Goal: Information Seeking & Learning: Learn about a topic

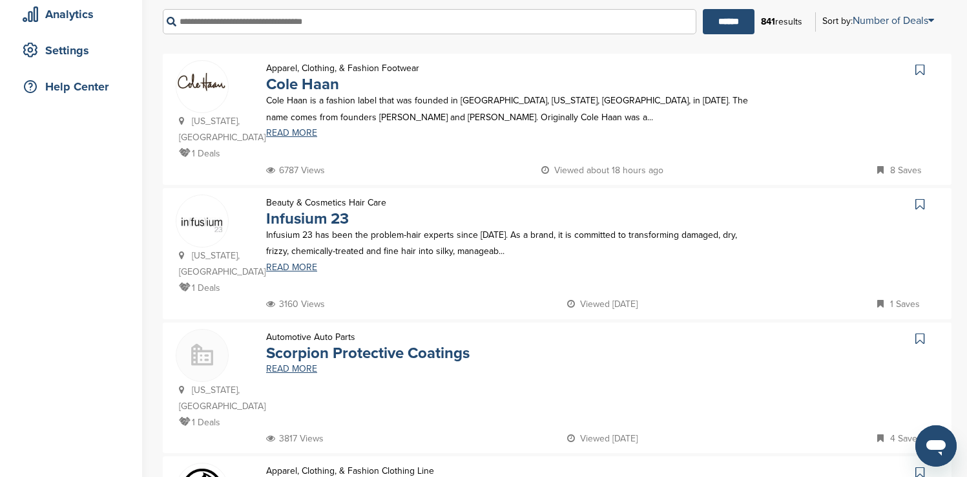
scroll to position [209, 0]
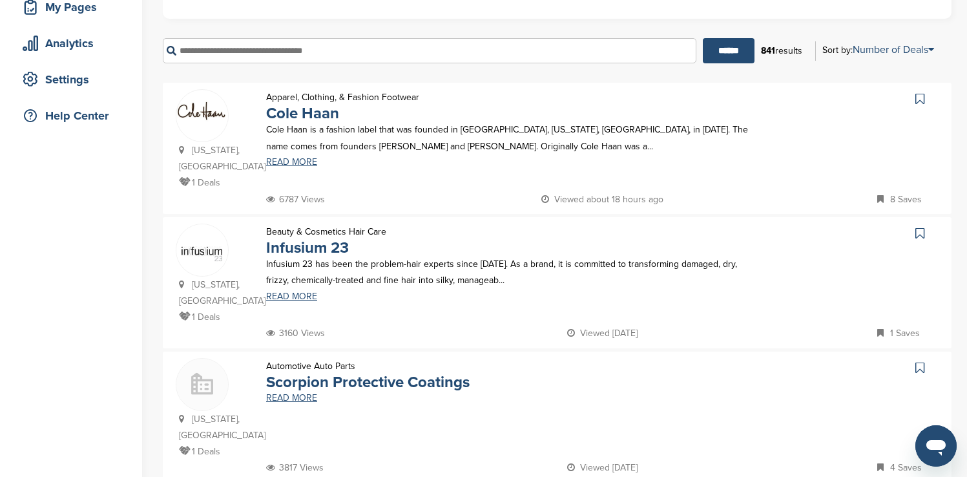
click at [313, 99] on icon at bounding box center [919, 98] width 9 height 13
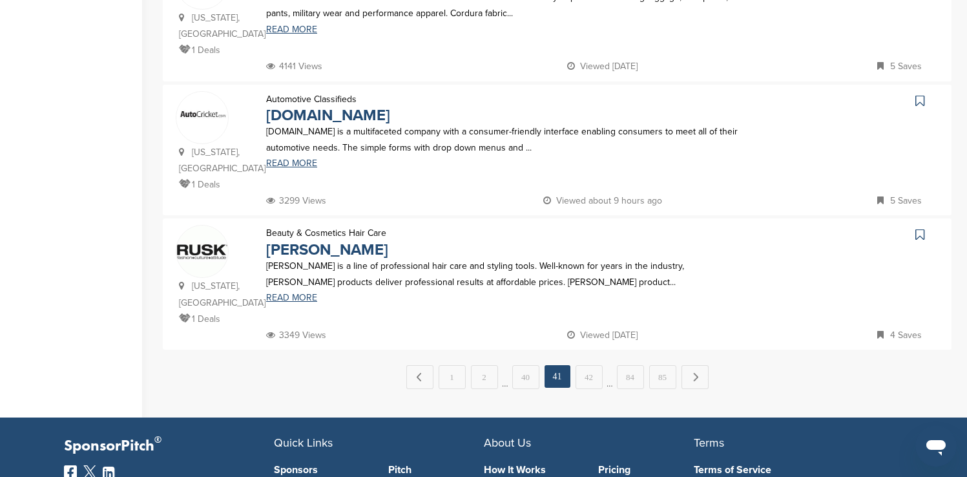
scroll to position [1320, 0]
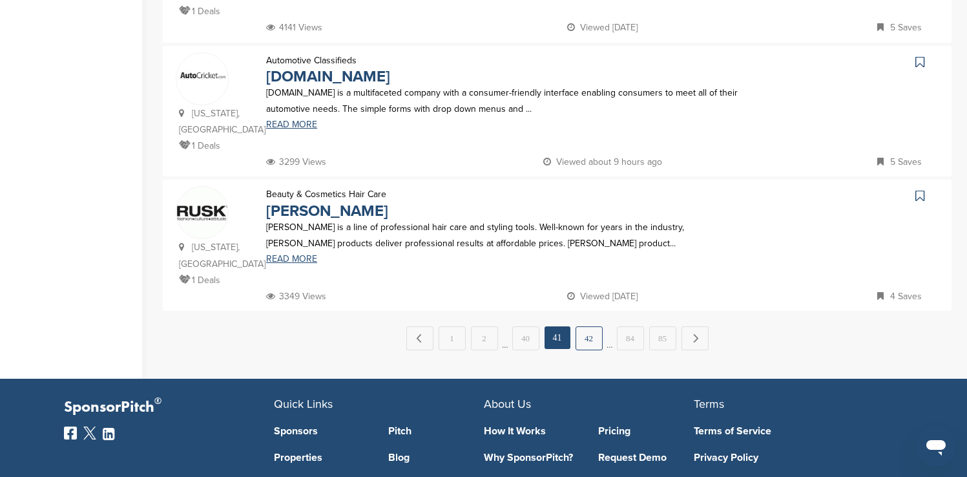
click at [313, 163] on link "42" at bounding box center [588, 338] width 27 height 24
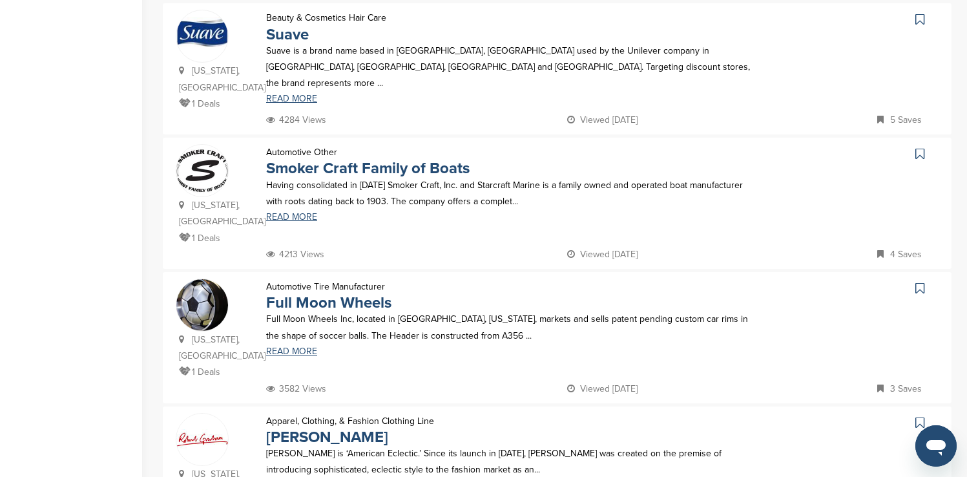
scroll to position [697, 0]
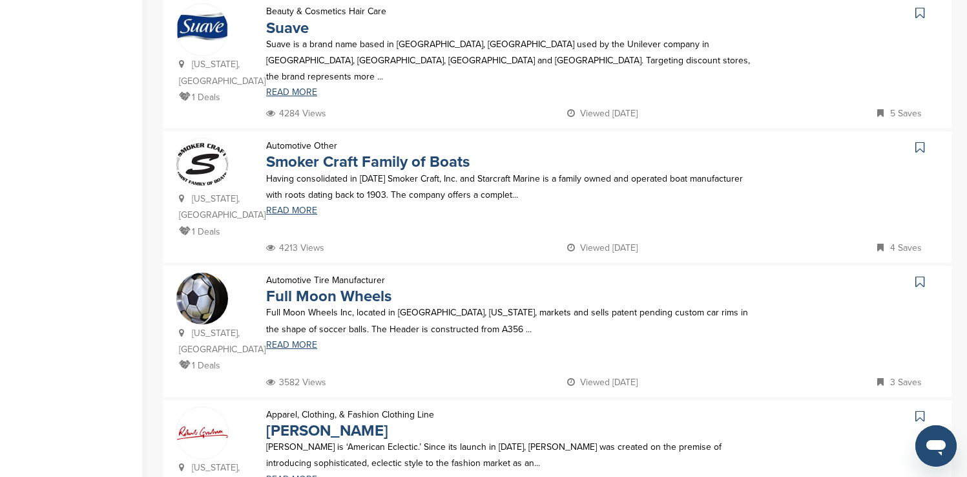
click at [313, 14] on icon at bounding box center [919, 12] width 9 height 13
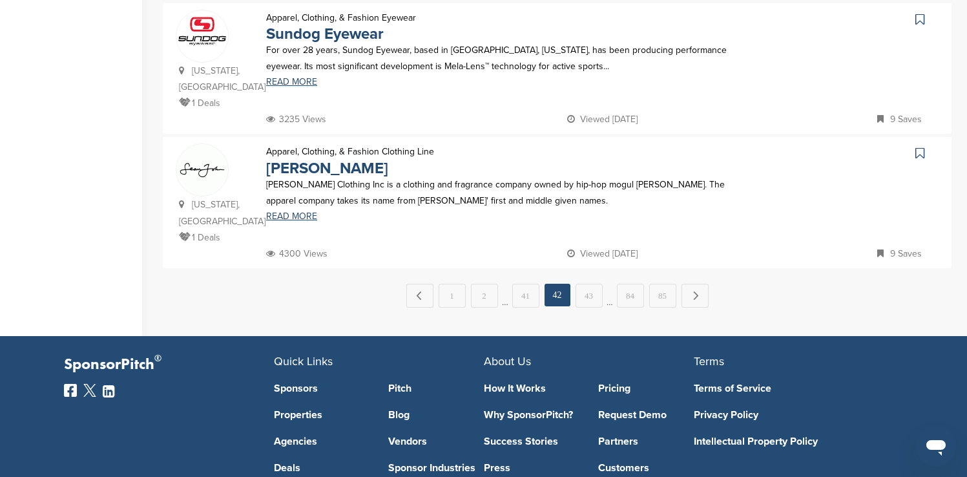
scroll to position [1369, 0]
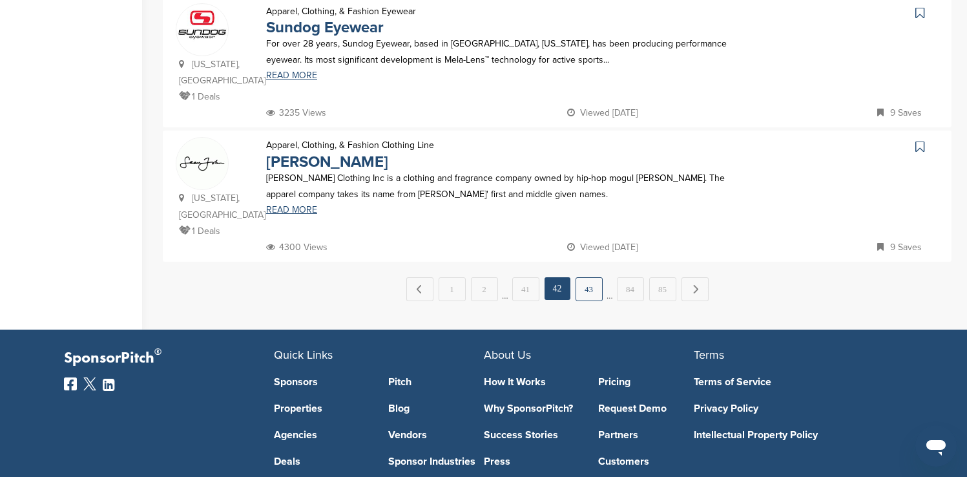
click at [313, 163] on link "43" at bounding box center [588, 289] width 27 height 24
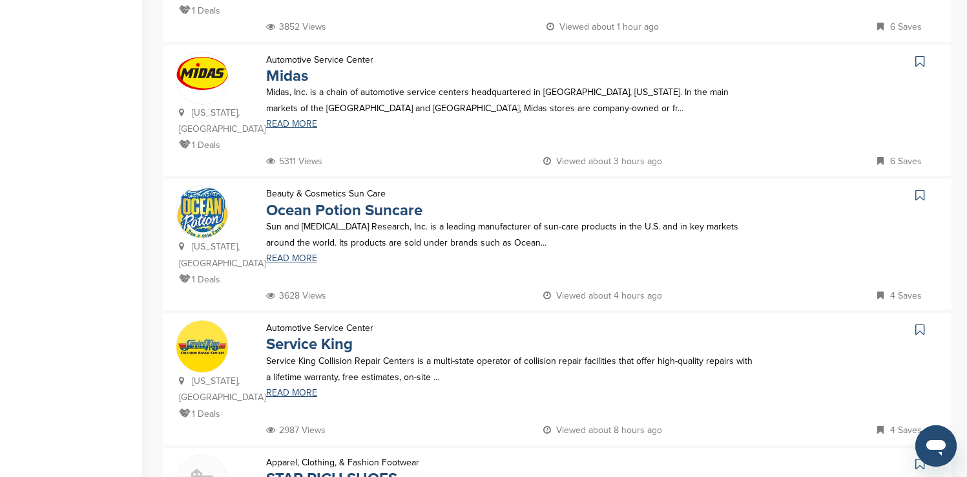
scroll to position [517, 0]
click at [313, 54] on icon at bounding box center [919, 60] width 9 height 13
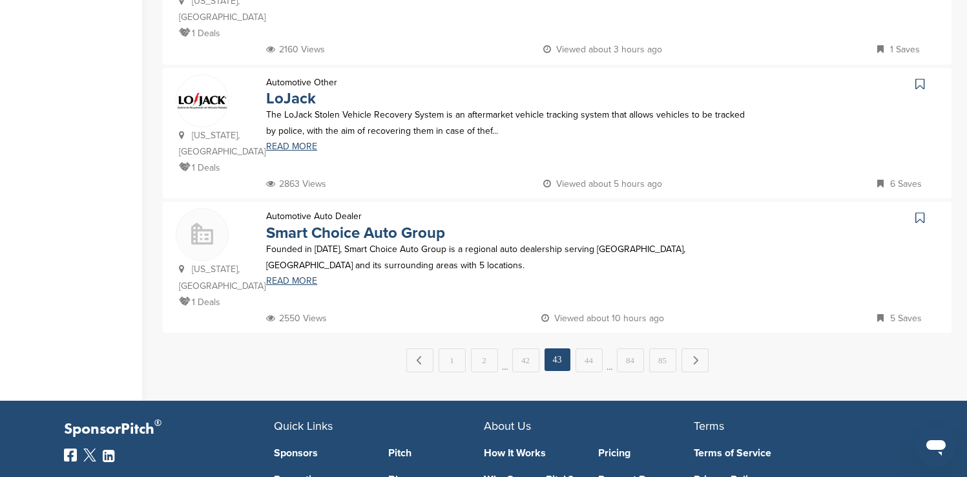
scroll to position [1317, 0]
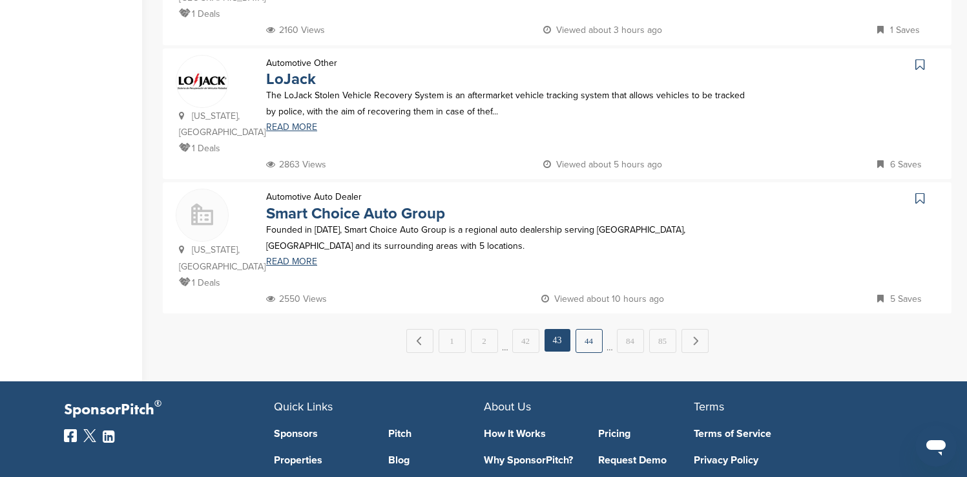
click at [313, 163] on link "44" at bounding box center [588, 341] width 27 height 24
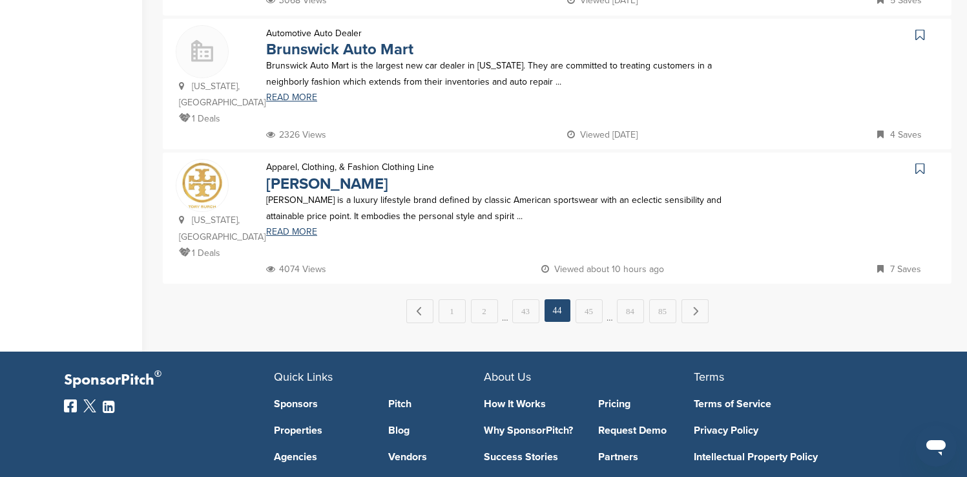
scroll to position [1369, 0]
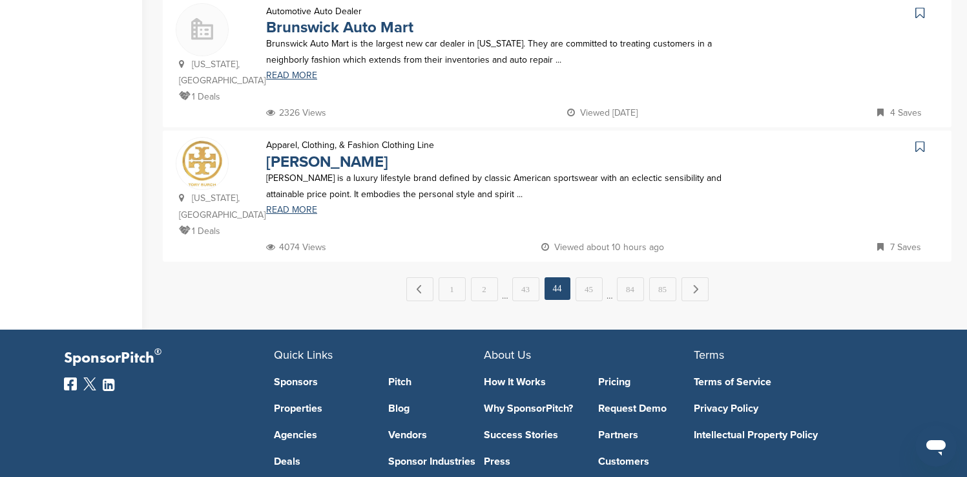
click at [313, 140] on icon at bounding box center [919, 146] width 9 height 13
click at [313, 163] on link "45" at bounding box center [588, 289] width 27 height 24
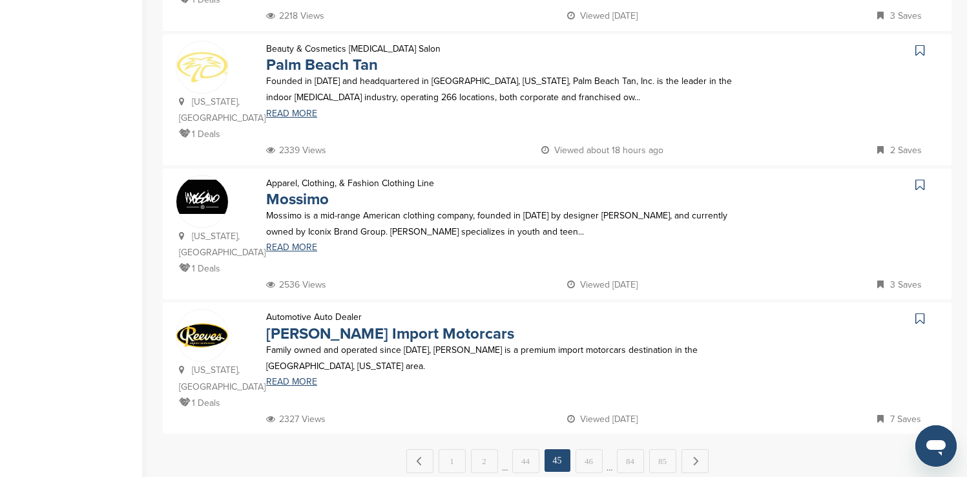
scroll to position [1188, 0]
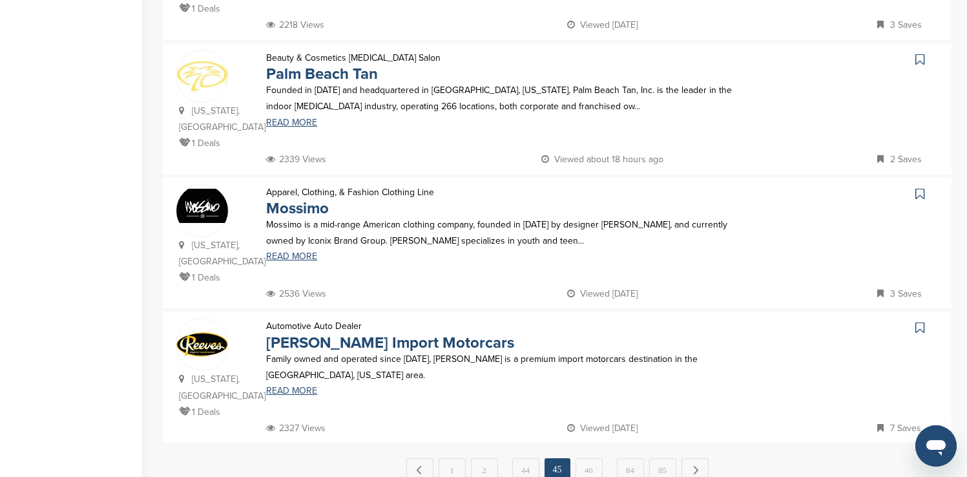
click at [313, 53] on icon at bounding box center [919, 59] width 9 height 13
click at [313, 163] on link "46" at bounding box center [588, 470] width 27 height 24
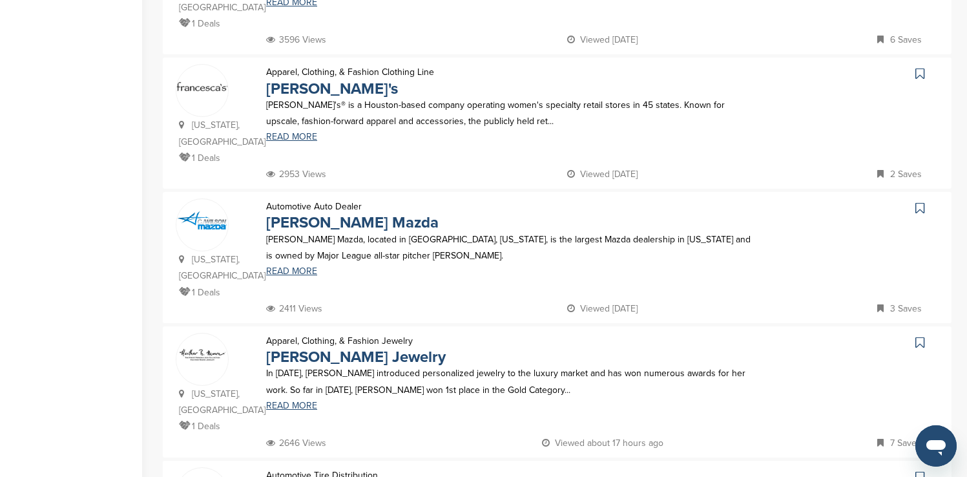
scroll to position [646, 0]
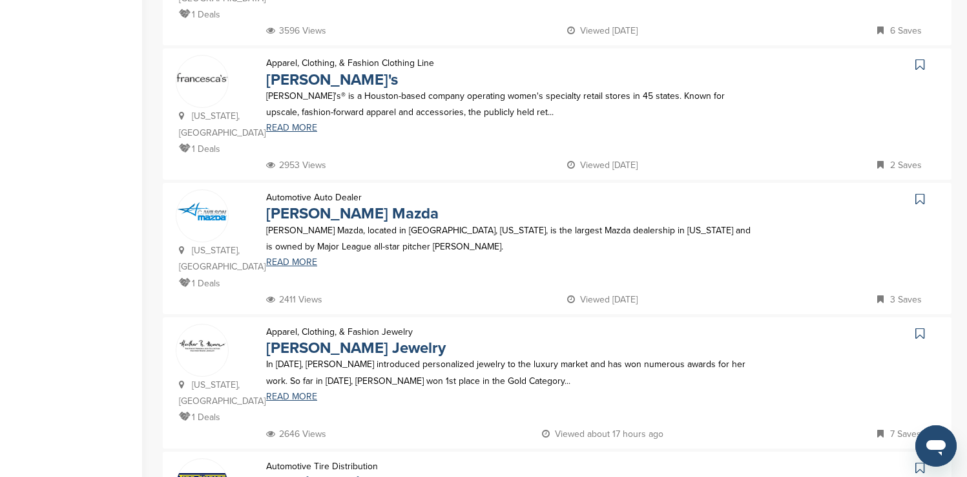
click at [313, 58] on icon at bounding box center [919, 64] width 9 height 13
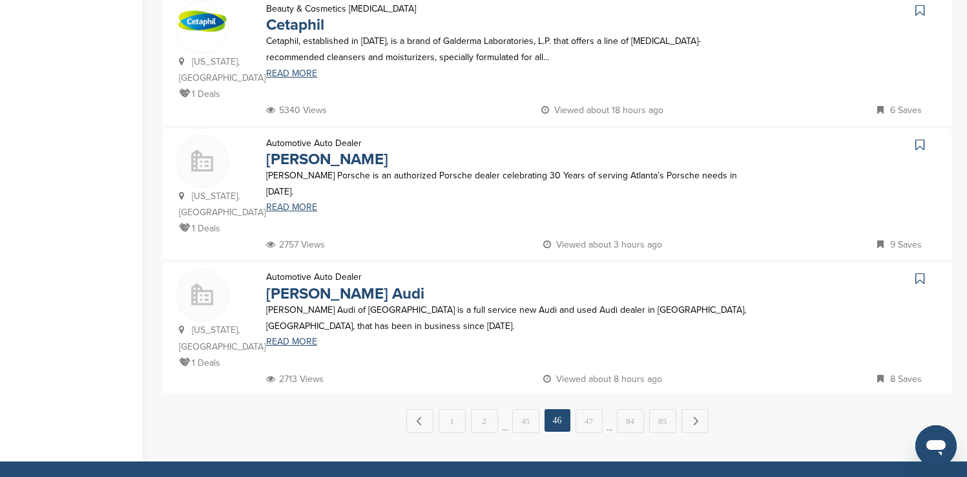
scroll to position [1240, 0]
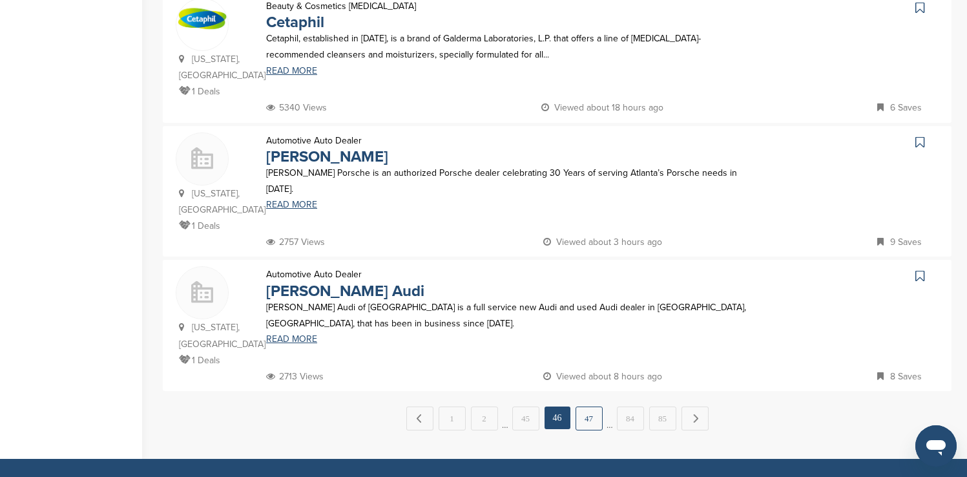
click at [313, 163] on link "47" at bounding box center [588, 418] width 27 height 24
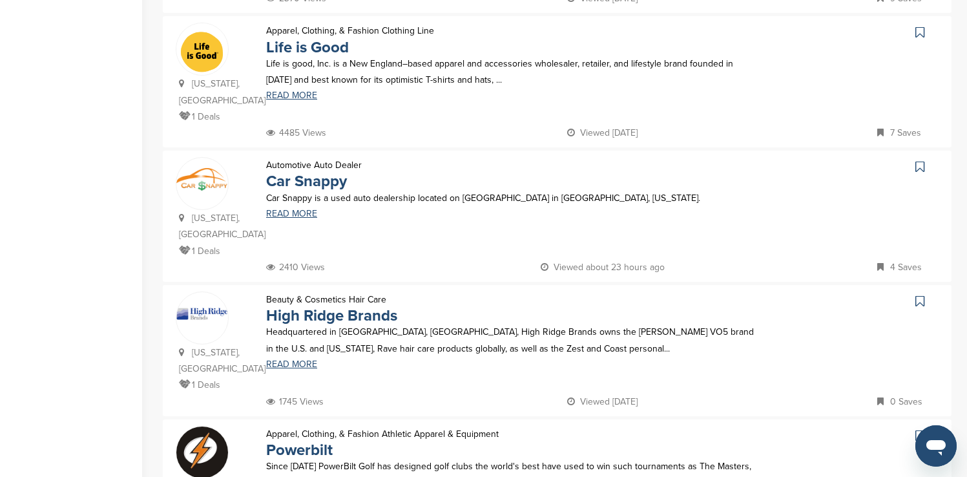
scroll to position [697, 0]
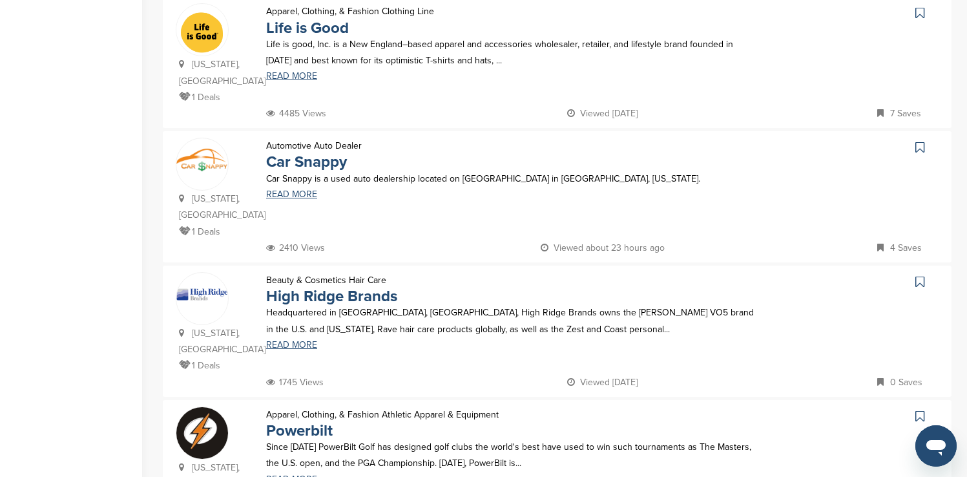
click at [313, 19] on icon at bounding box center [919, 12] width 9 height 13
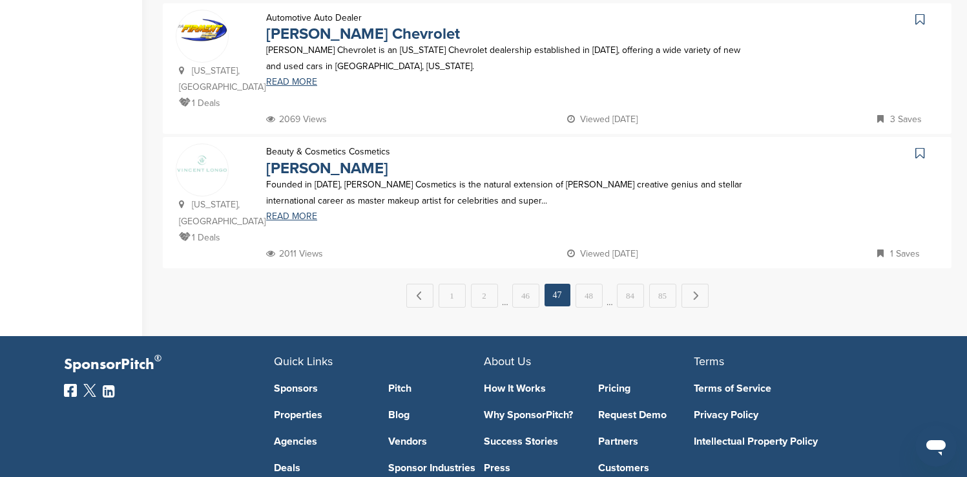
scroll to position [1369, 0]
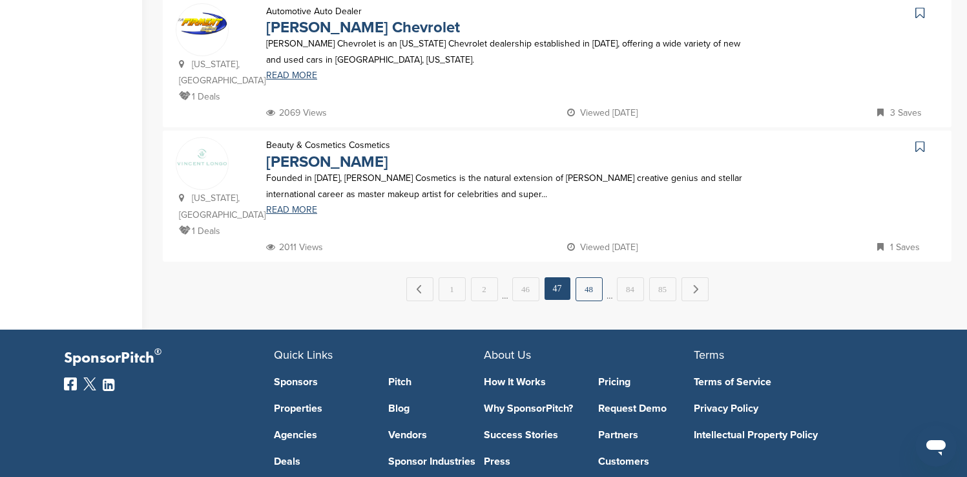
click at [313, 163] on link "48" at bounding box center [588, 289] width 27 height 24
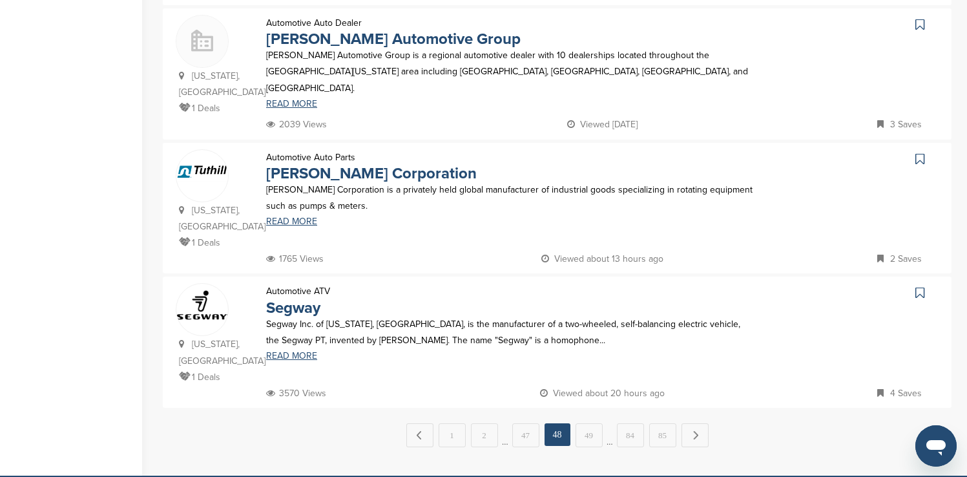
scroll to position [1266, 0]
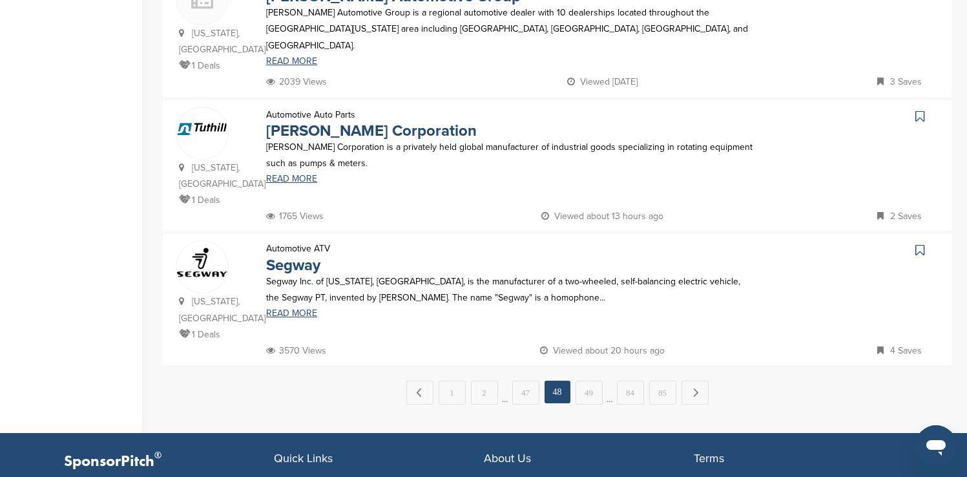
click at [313, 163] on icon at bounding box center [919, 249] width 9 height 13
click at [313, 163] on link "49" at bounding box center [588, 392] width 27 height 24
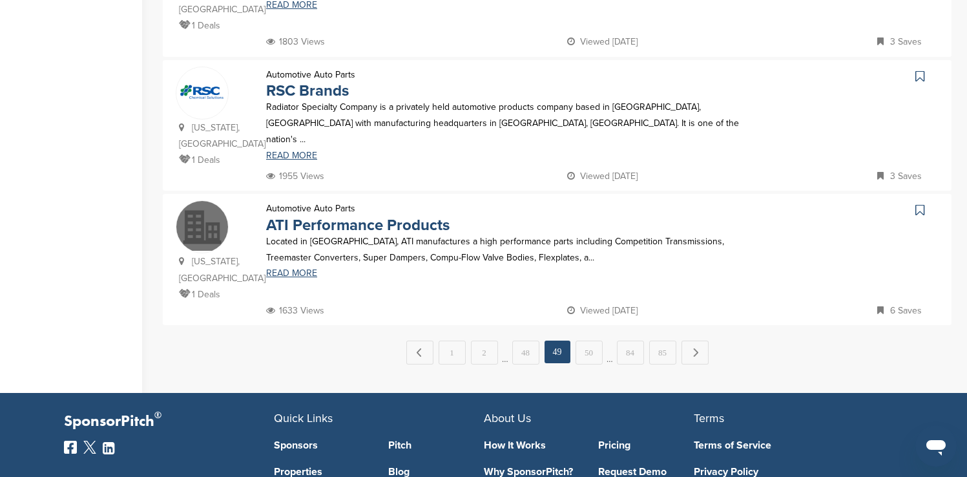
scroll to position [1317, 0]
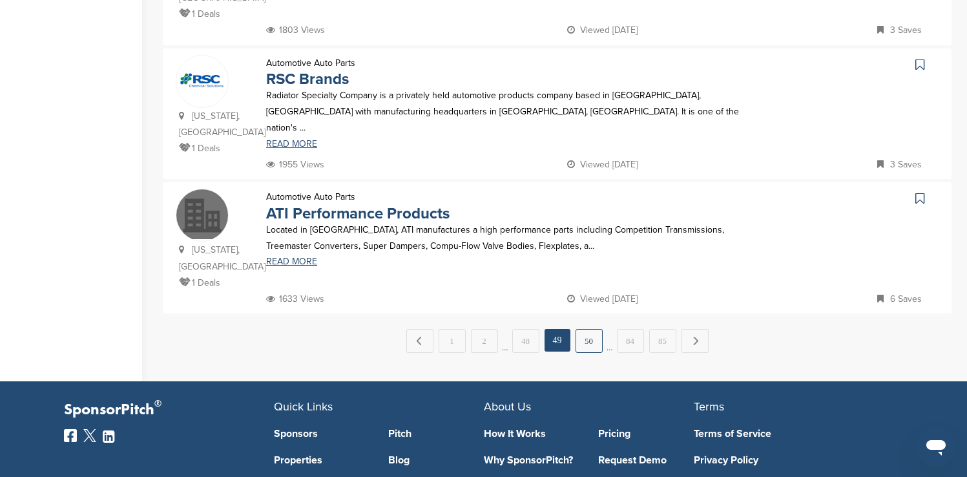
click at [313, 163] on link "50" at bounding box center [588, 341] width 27 height 24
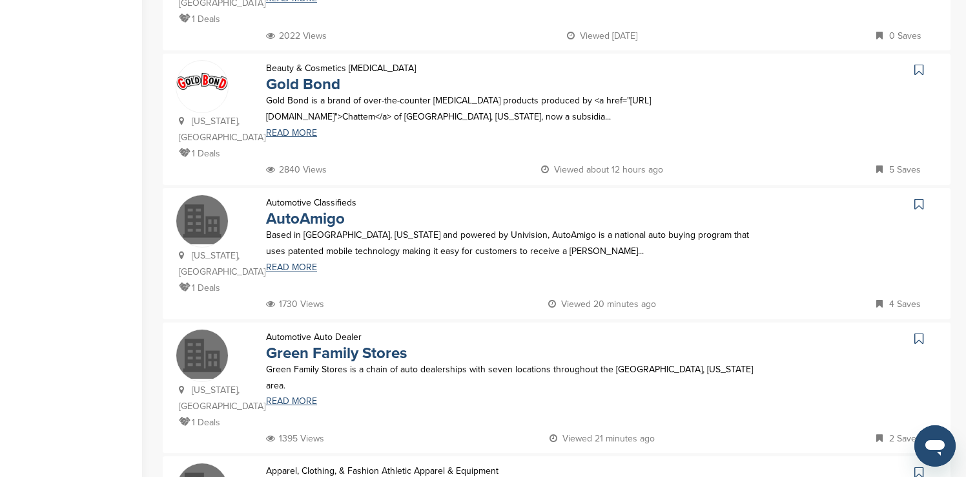
scroll to position [1007, 0]
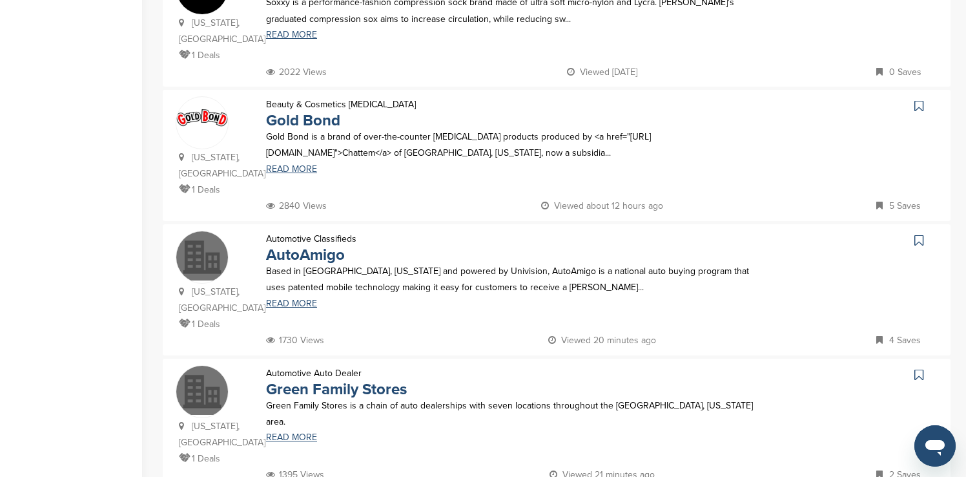
click at [313, 99] on icon at bounding box center [918, 105] width 9 height 13
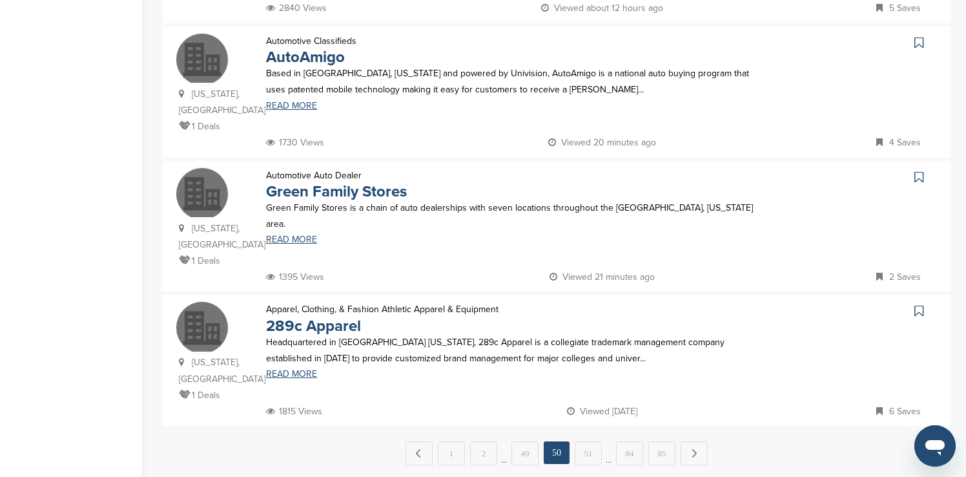
scroll to position [1214, 0]
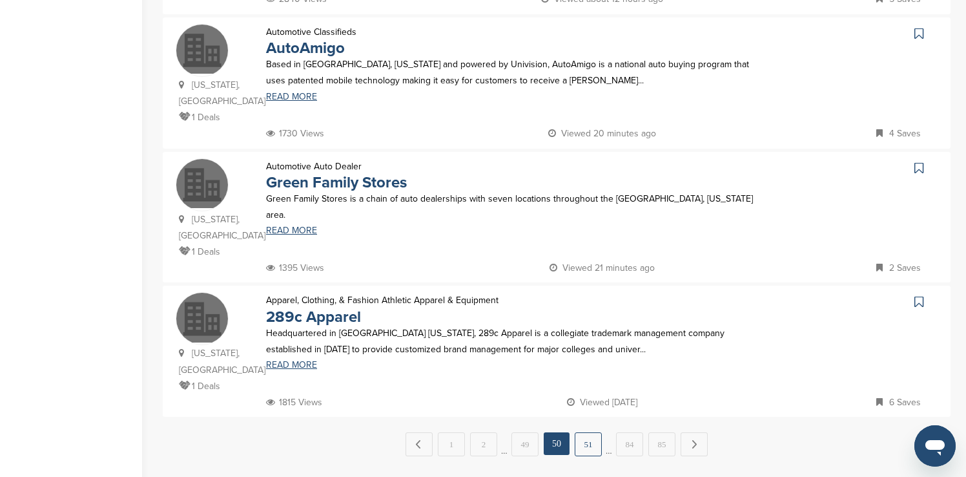
click at [313, 163] on link "51" at bounding box center [588, 444] width 27 height 24
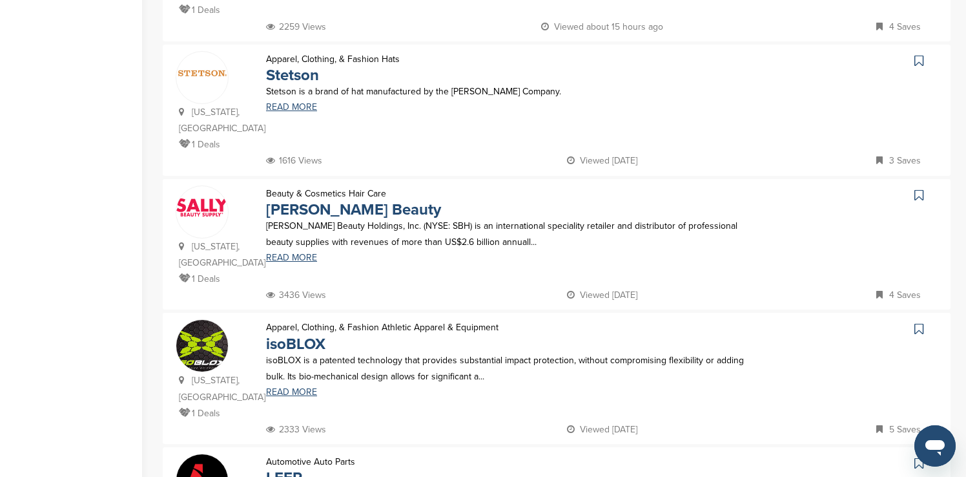
scroll to position [413, 0]
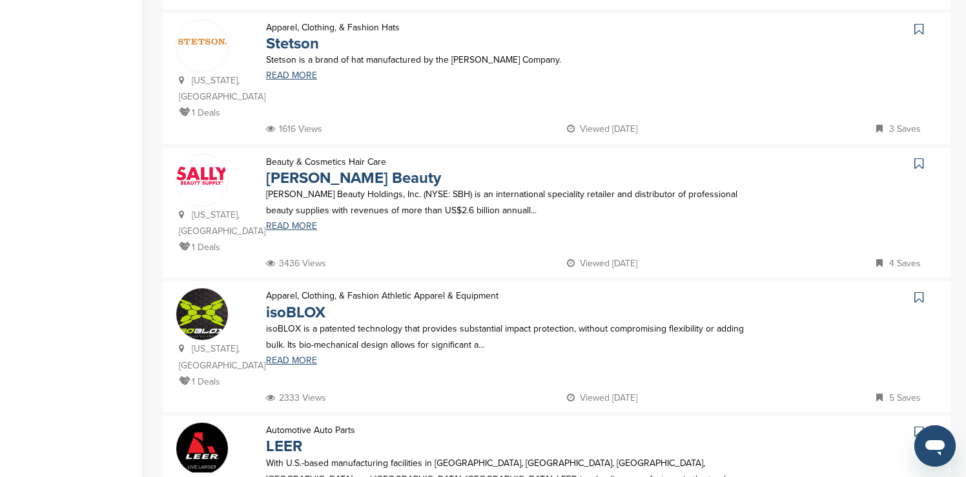
click at [313, 28] on icon at bounding box center [918, 29] width 9 height 13
click at [313, 163] on icon at bounding box center [918, 163] width 9 height 13
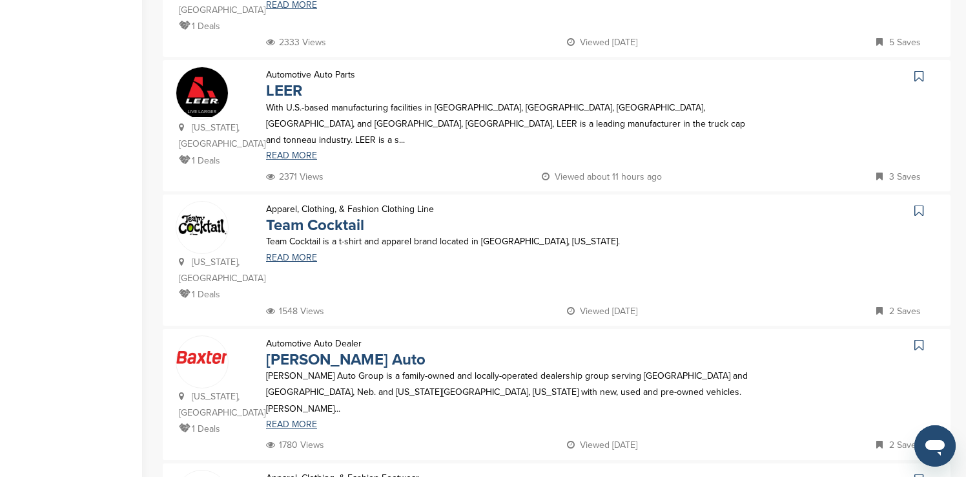
scroll to position [775, 0]
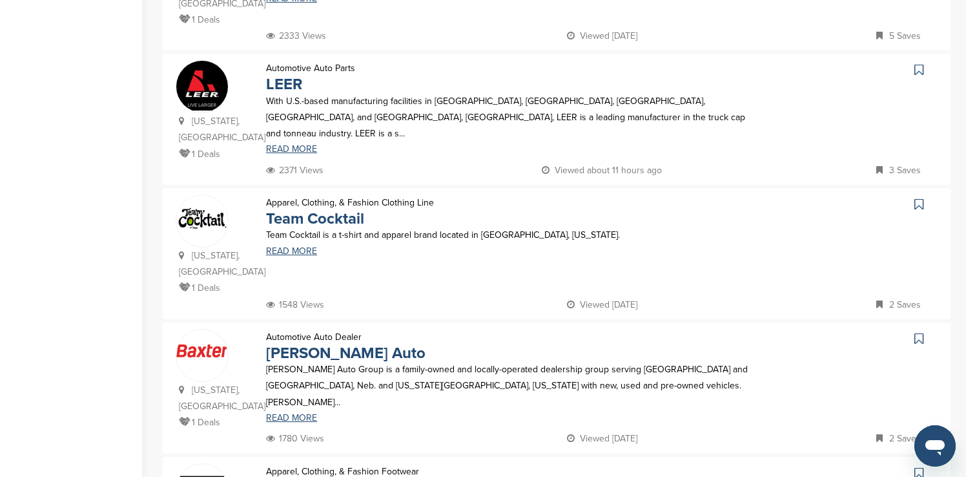
click at [313, 63] on icon at bounding box center [918, 69] width 9 height 13
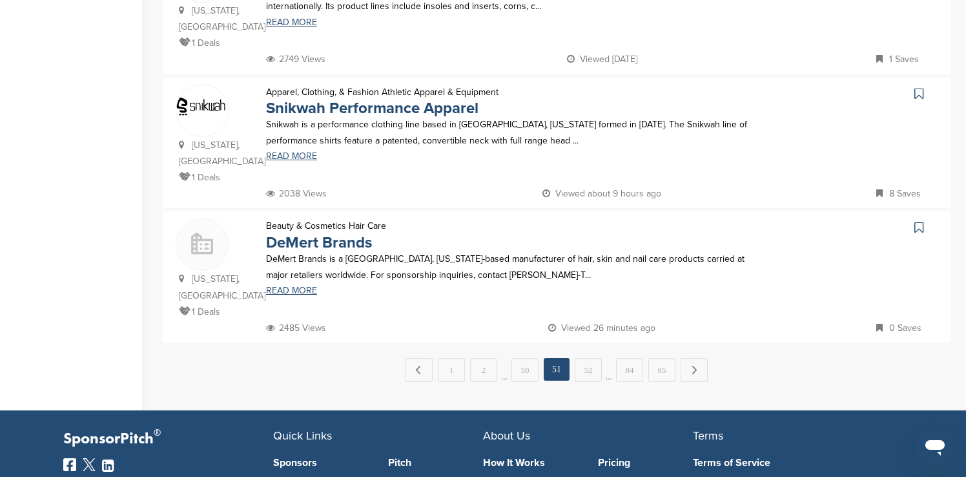
scroll to position [1292, 0]
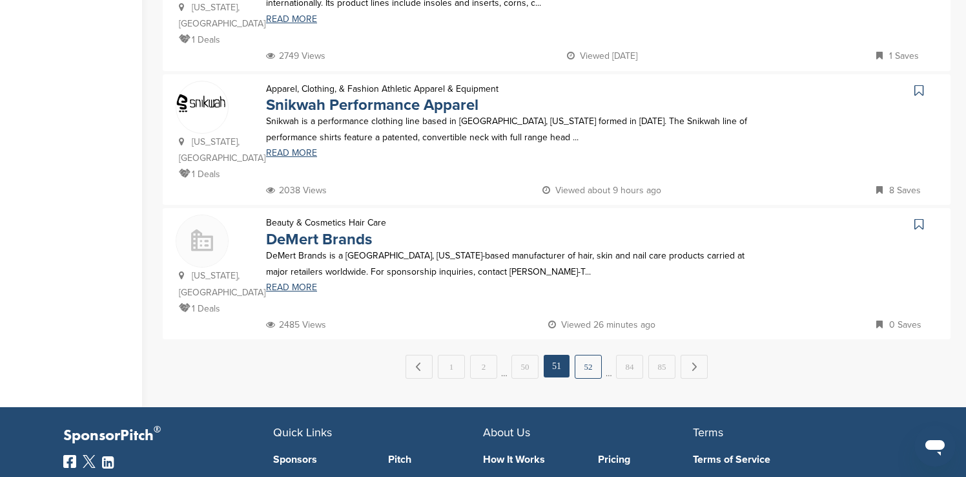
click at [313, 163] on link "52" at bounding box center [588, 367] width 27 height 24
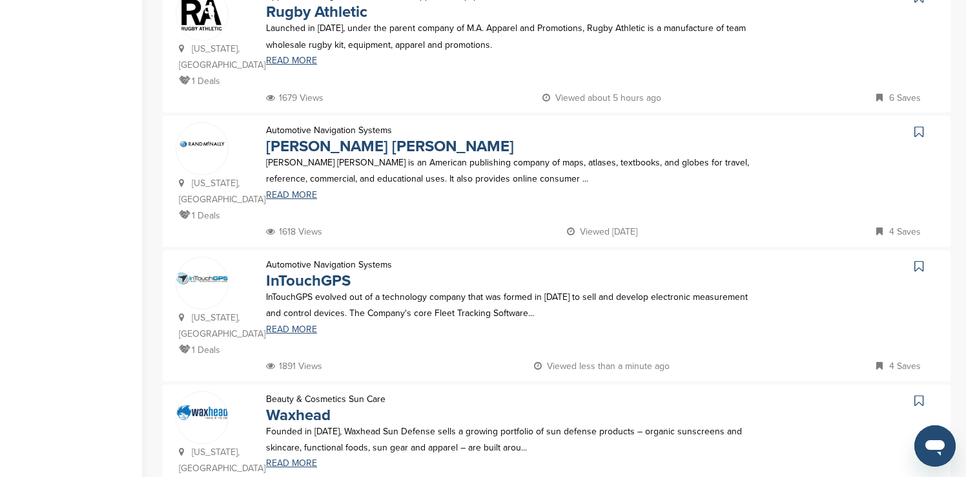
scroll to position [982, 0]
click at [313, 125] on icon at bounding box center [918, 131] width 9 height 13
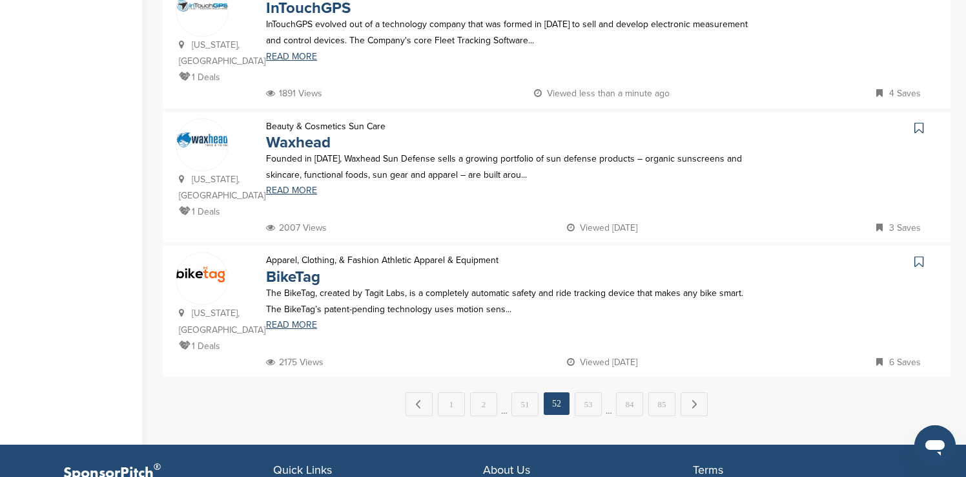
scroll to position [1266, 0]
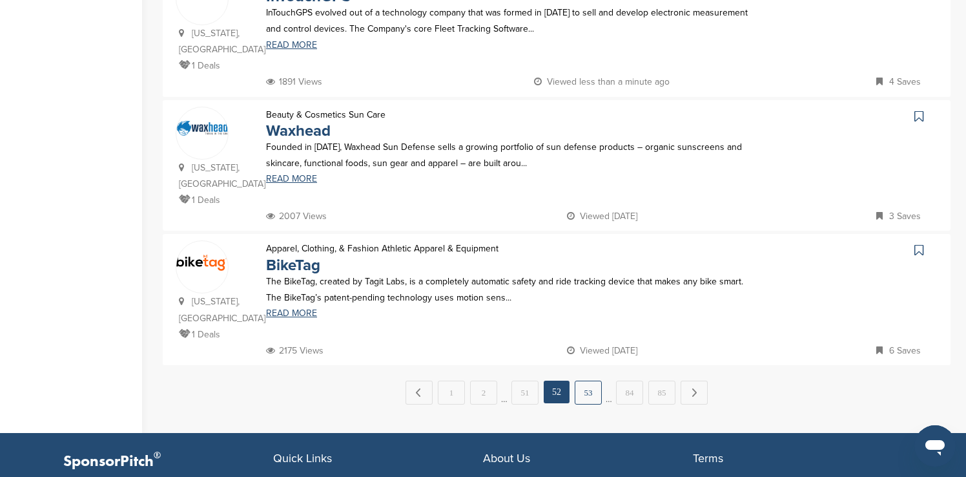
click at [313, 163] on link "53" at bounding box center [588, 392] width 27 height 24
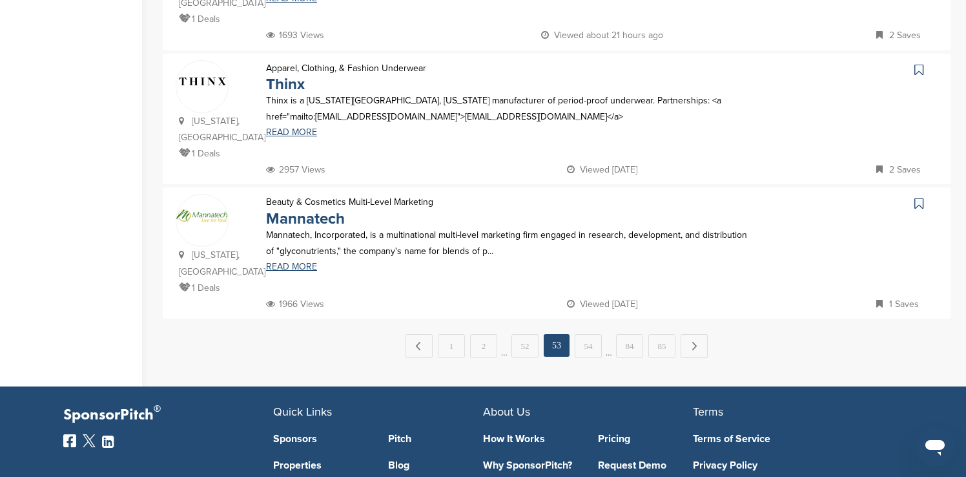
scroll to position [1317, 0]
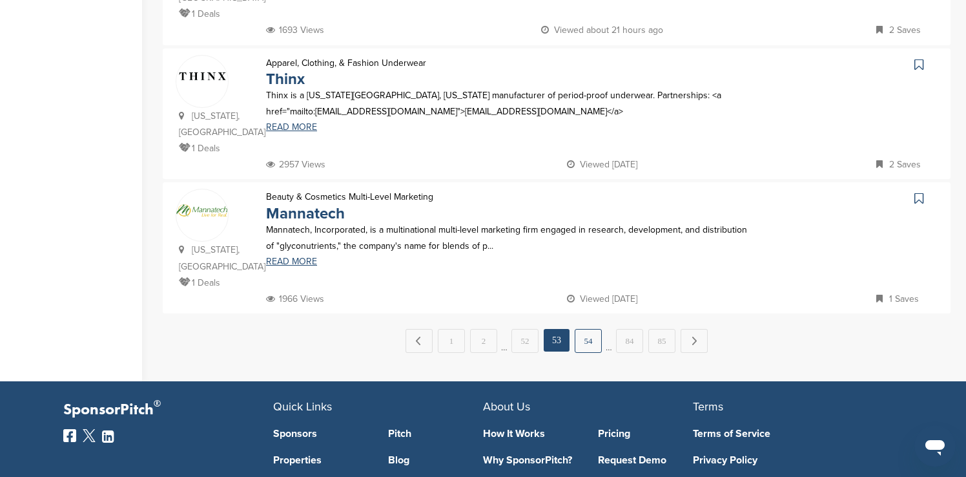
click at [313, 163] on link "54" at bounding box center [588, 341] width 27 height 24
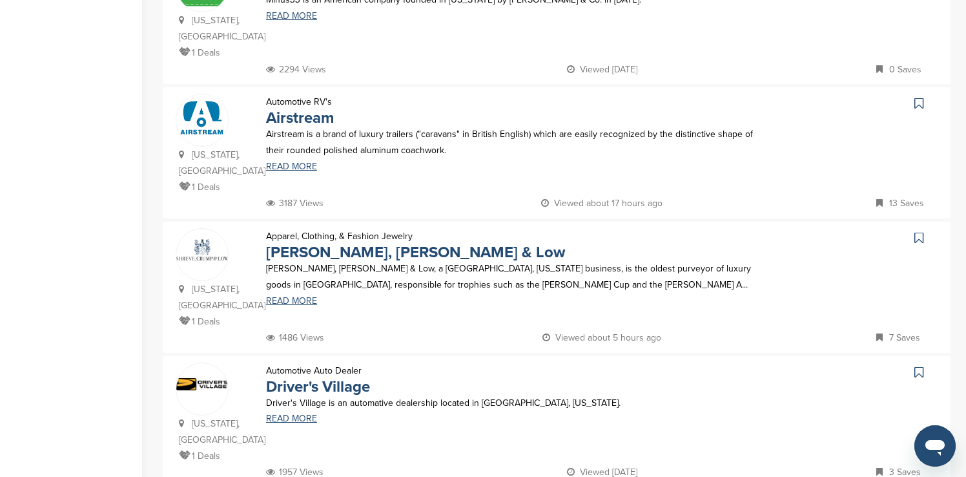
scroll to position [1049, 0]
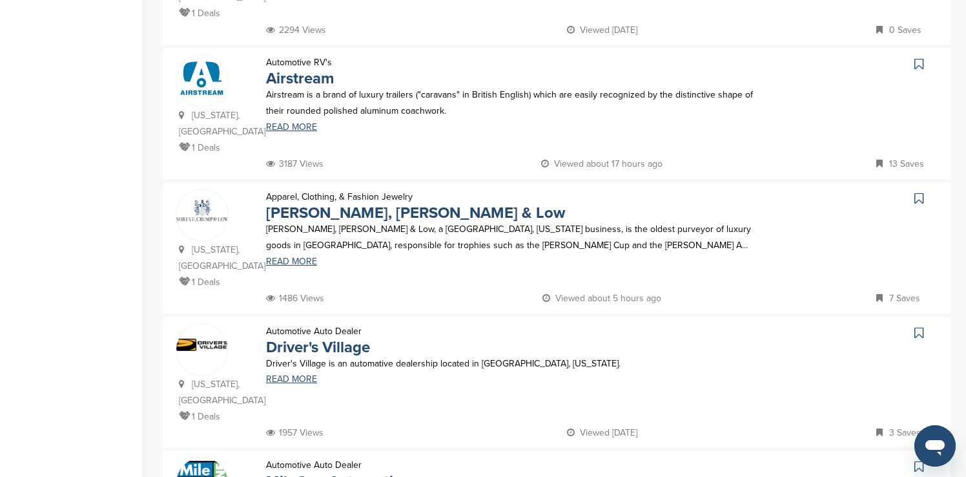
click at [313, 57] on icon at bounding box center [918, 63] width 9 height 13
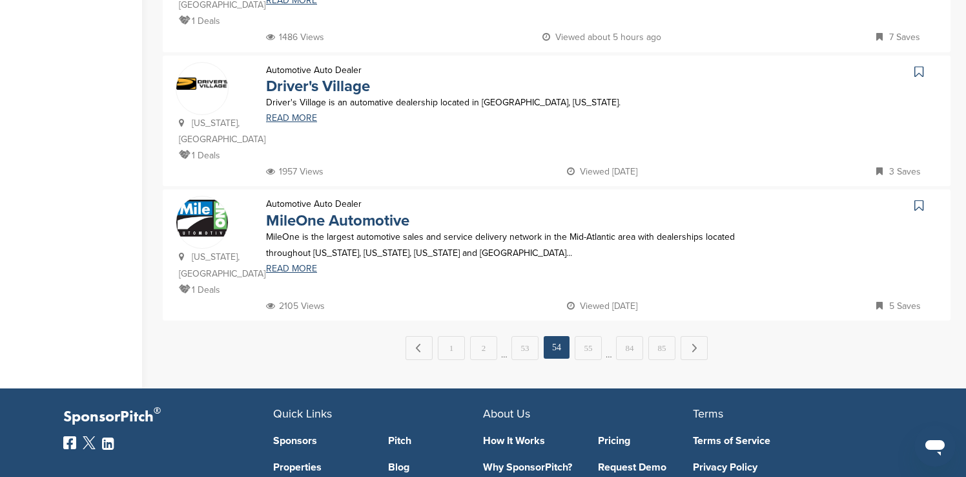
scroll to position [1334, 0]
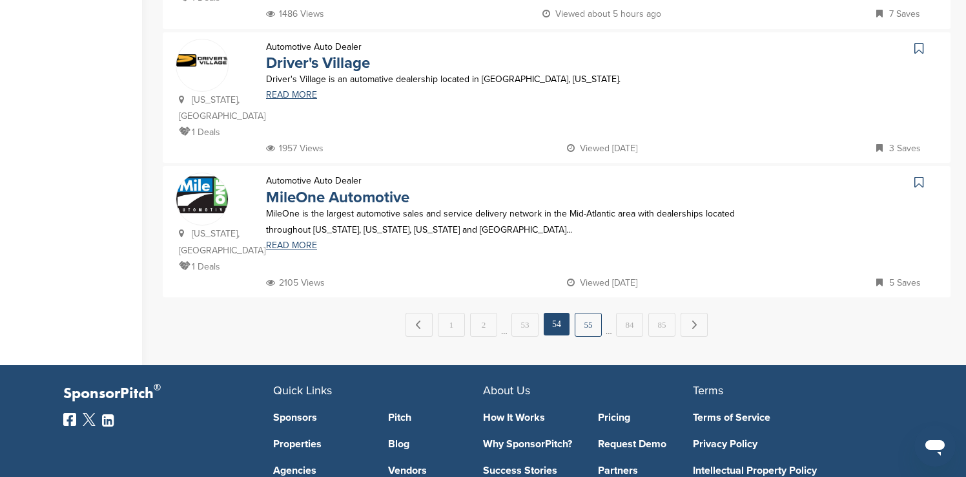
click at [313, 163] on link "55" at bounding box center [588, 325] width 27 height 24
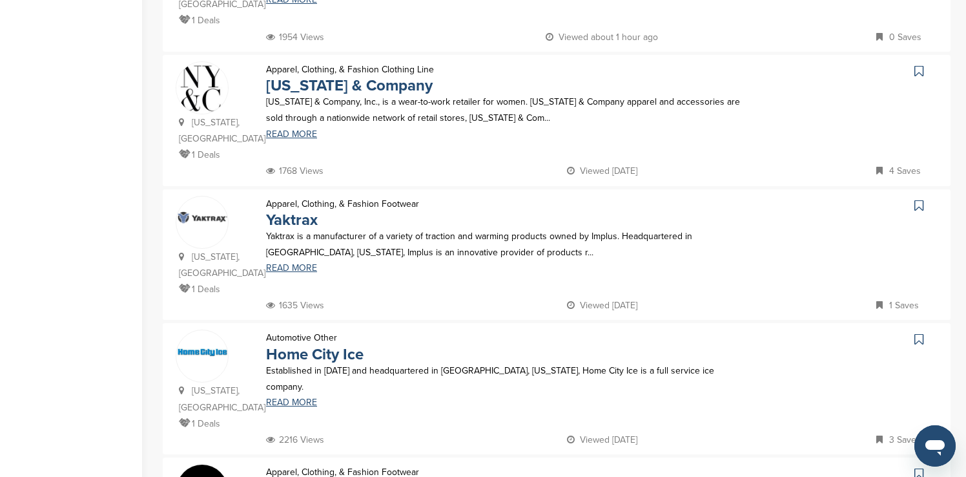
scroll to position [387, 0]
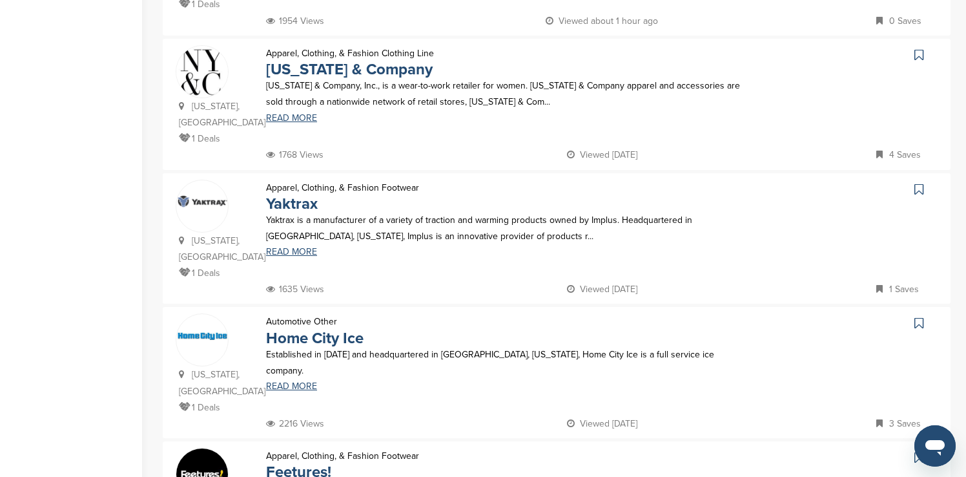
click at [313, 55] on icon at bounding box center [918, 54] width 9 height 13
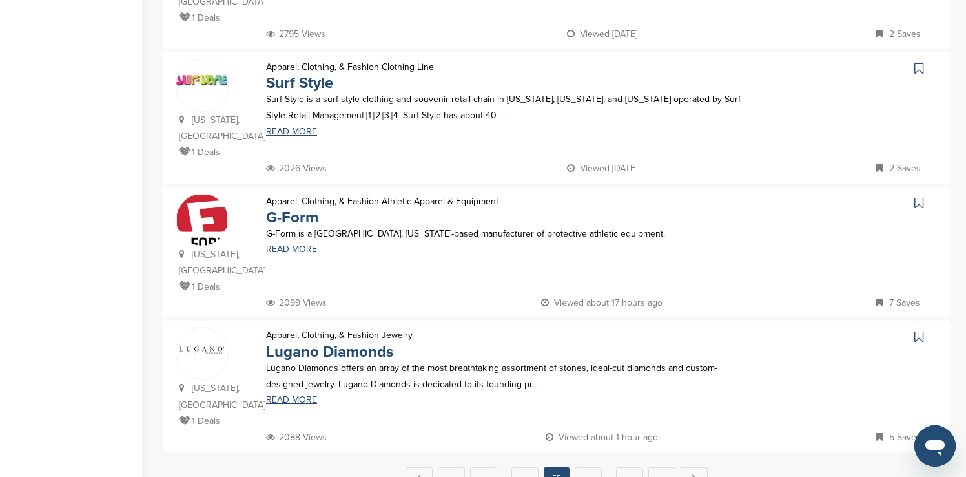
scroll to position [1188, 0]
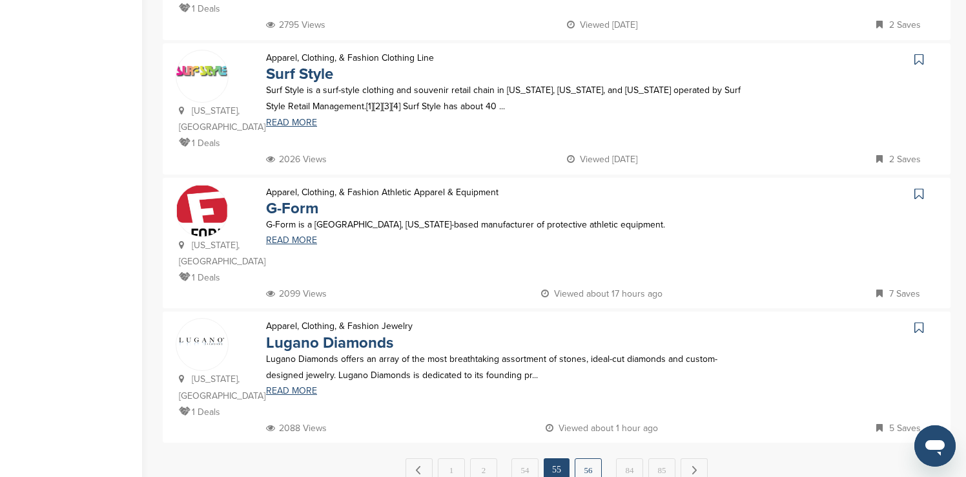
click at [313, 163] on link "56" at bounding box center [588, 470] width 27 height 24
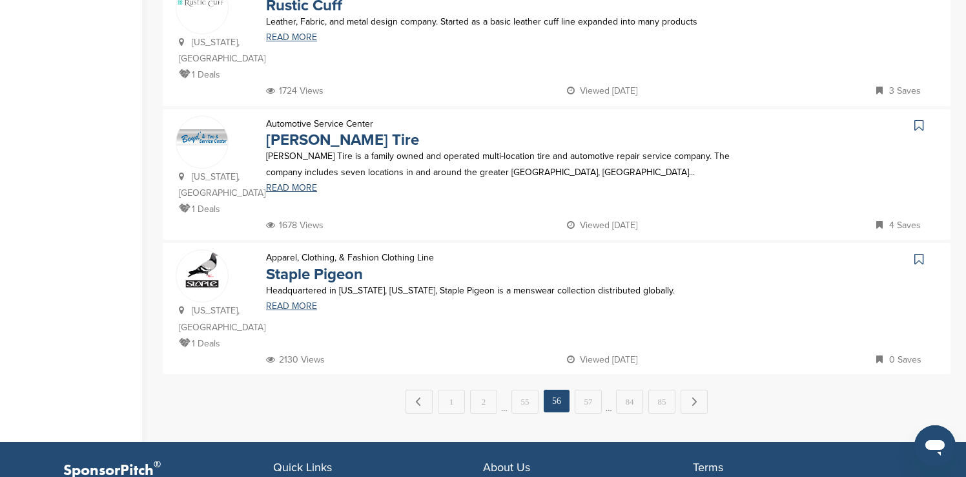
scroll to position [1292, 0]
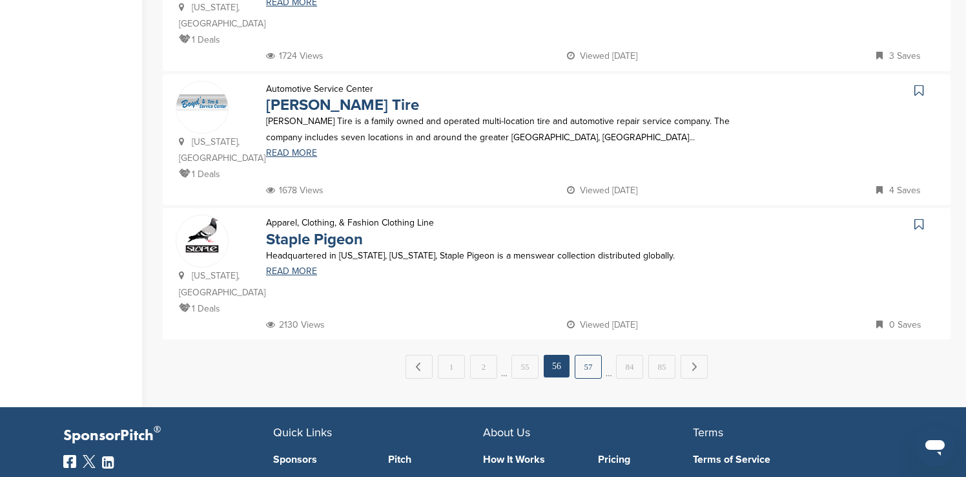
click at [313, 163] on link "57" at bounding box center [588, 367] width 27 height 24
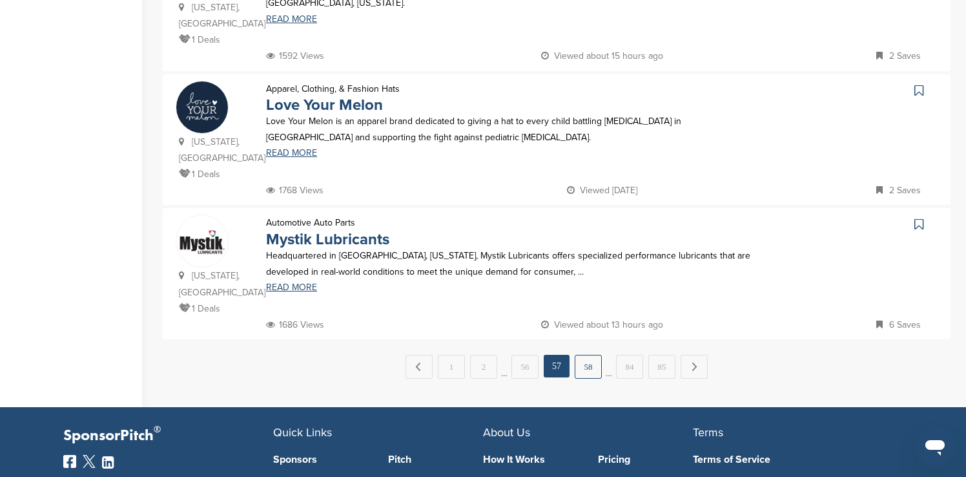
click at [313, 163] on link "58" at bounding box center [588, 367] width 27 height 24
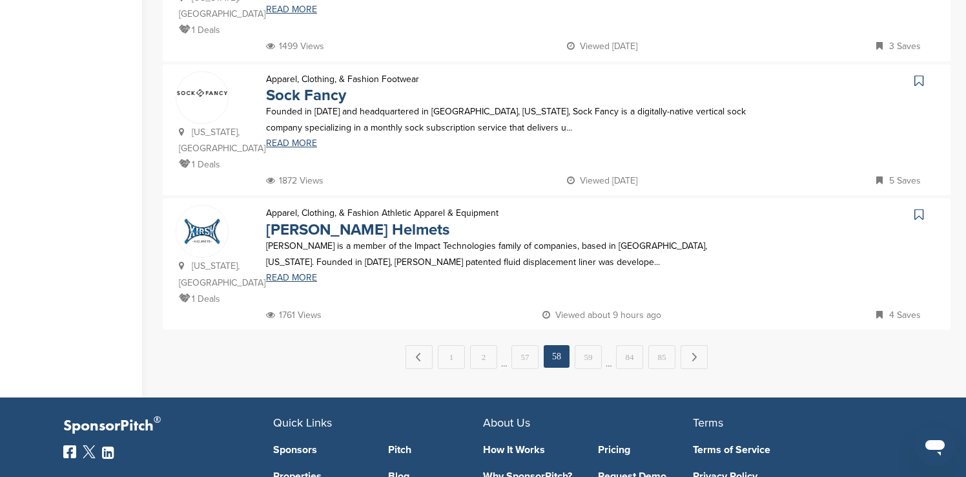
scroll to position [1317, 0]
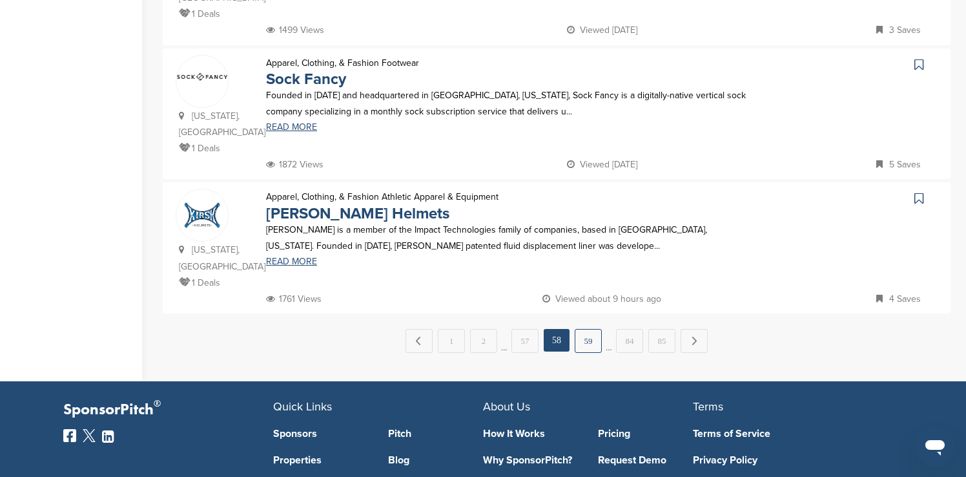
click at [313, 163] on link "59" at bounding box center [588, 341] width 27 height 24
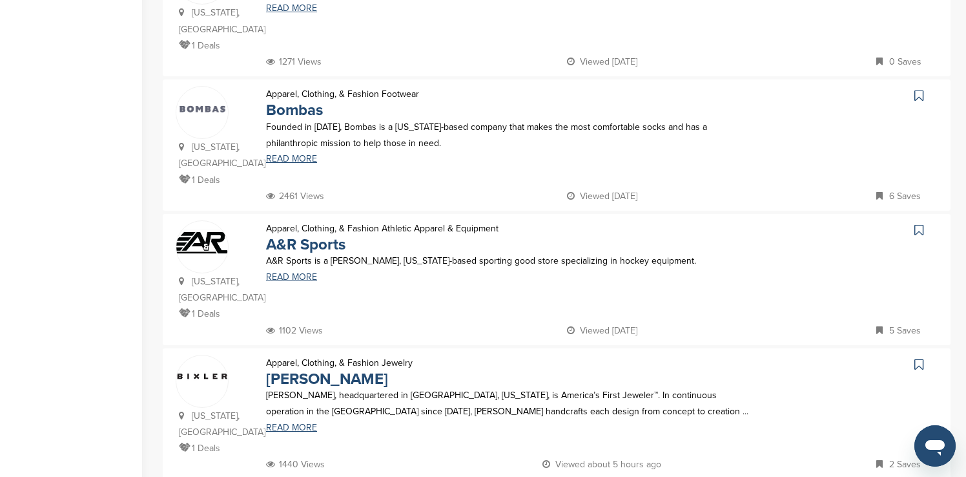
scroll to position [775, 0]
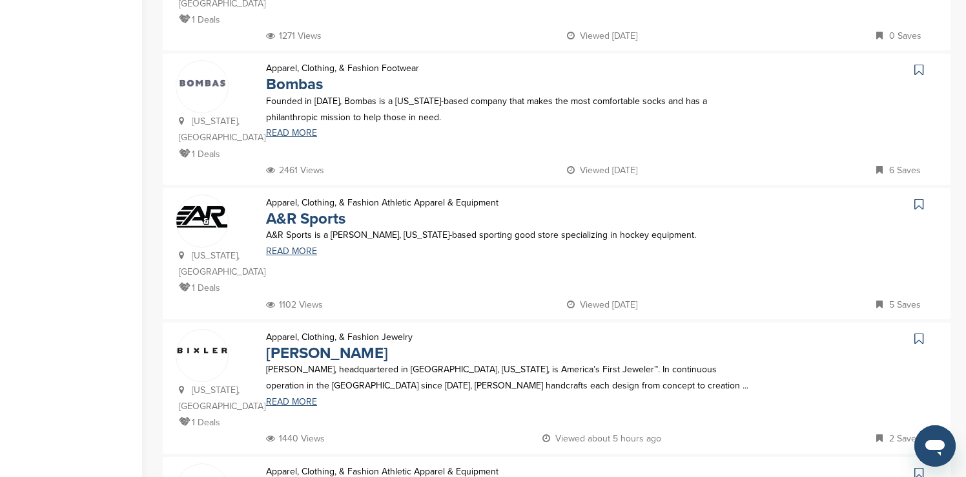
click at [313, 63] on icon at bounding box center [918, 69] width 9 height 13
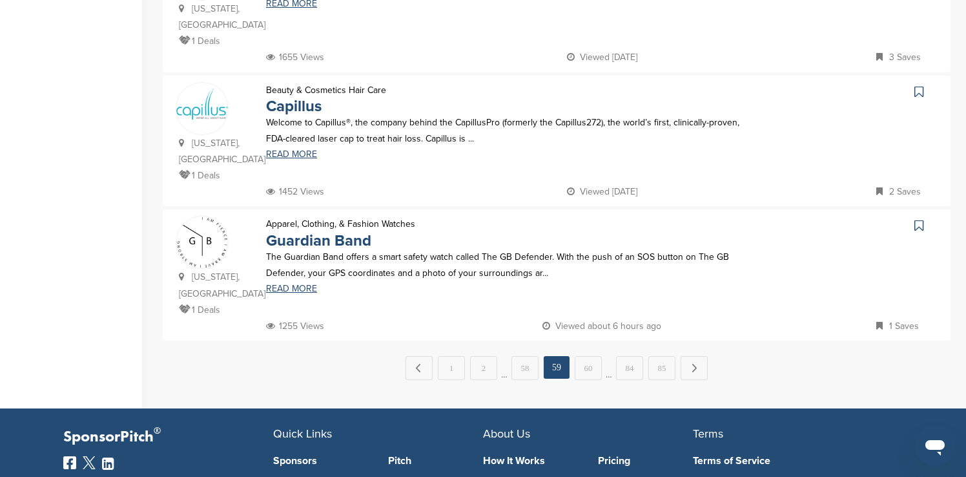
scroll to position [1292, 0]
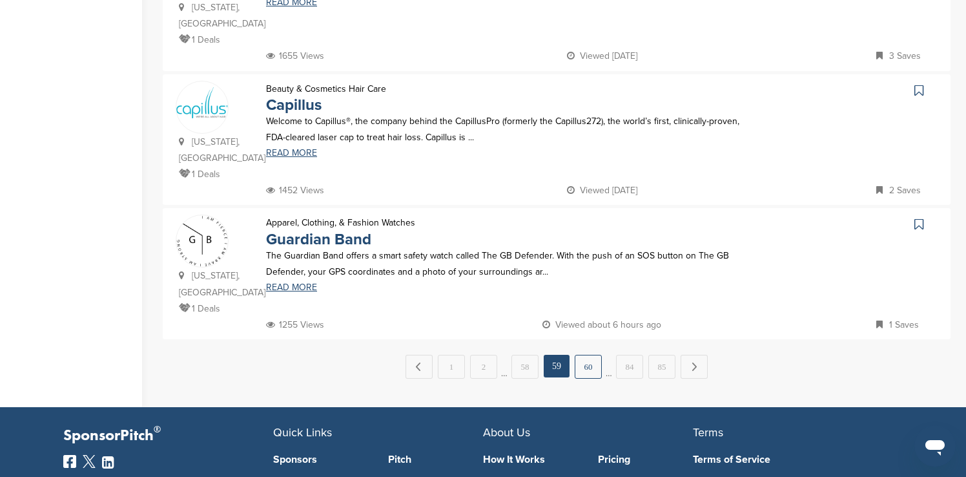
click at [313, 163] on link "60" at bounding box center [588, 367] width 27 height 24
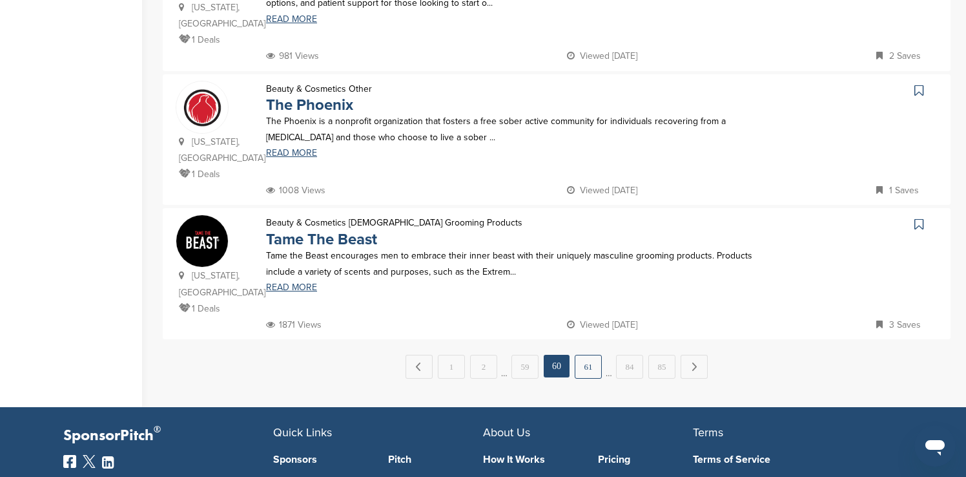
click at [313, 163] on link "61" at bounding box center [588, 367] width 27 height 24
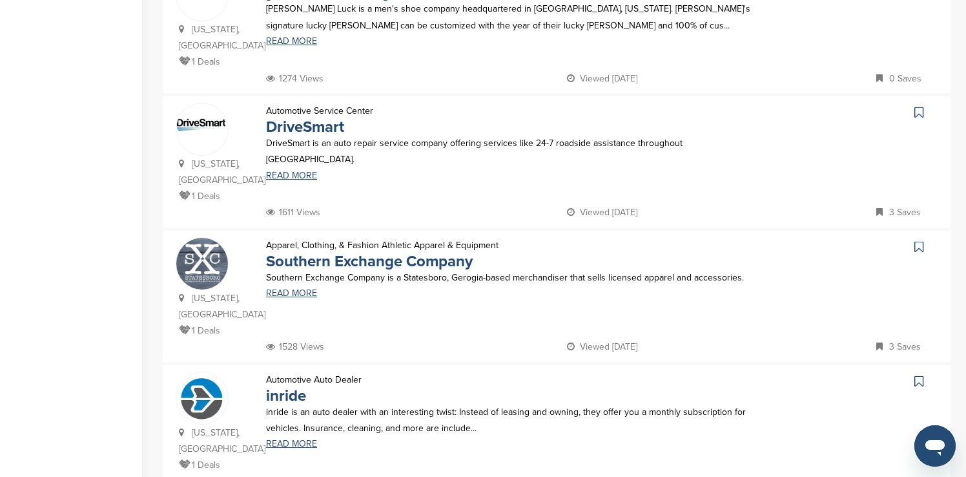
scroll to position [1007, 0]
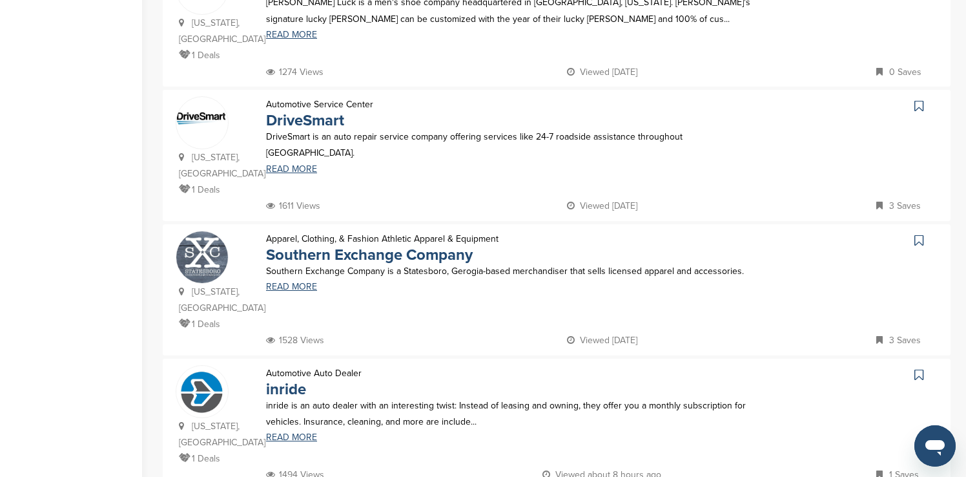
click at [313, 99] on icon at bounding box center [918, 105] width 9 height 13
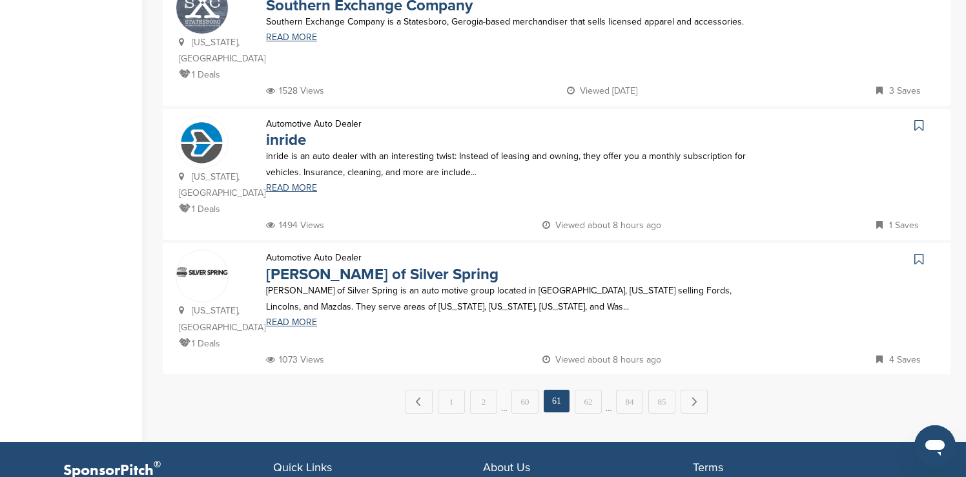
scroll to position [1266, 0]
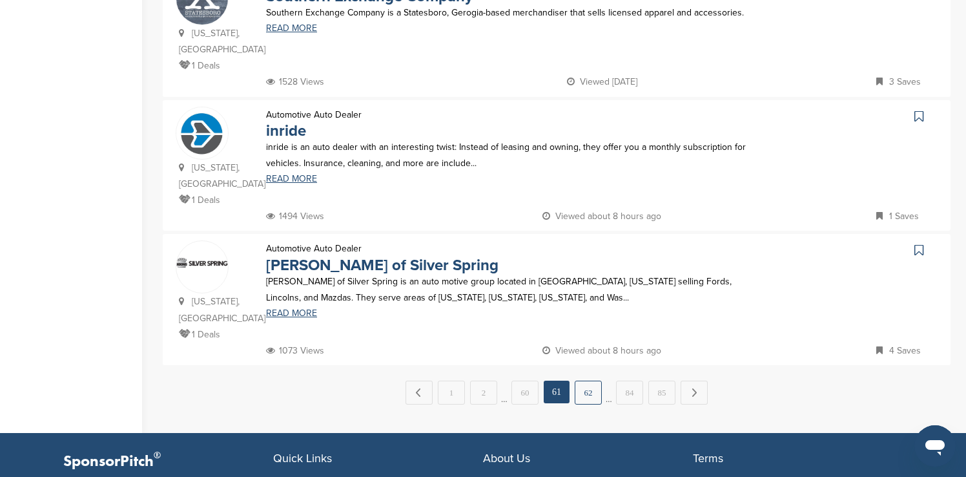
click at [313, 163] on link "62" at bounding box center [588, 392] width 27 height 24
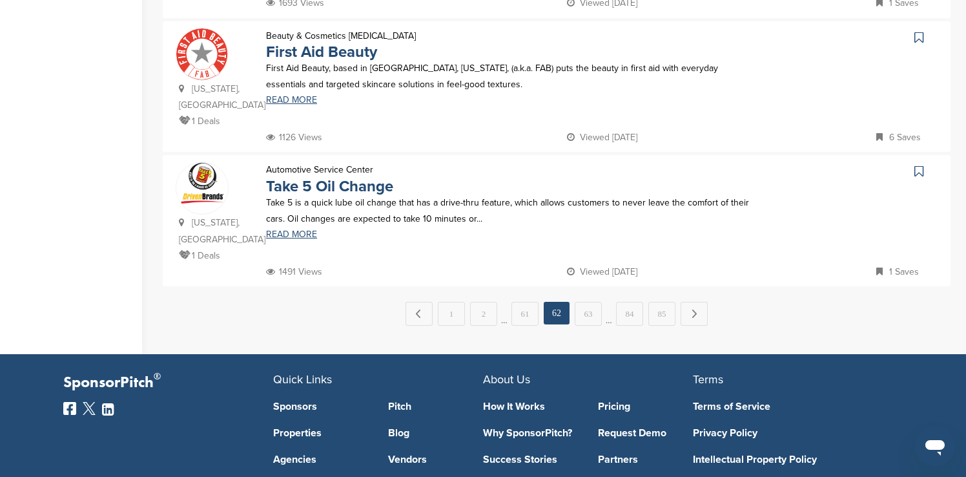
scroll to position [1369, 0]
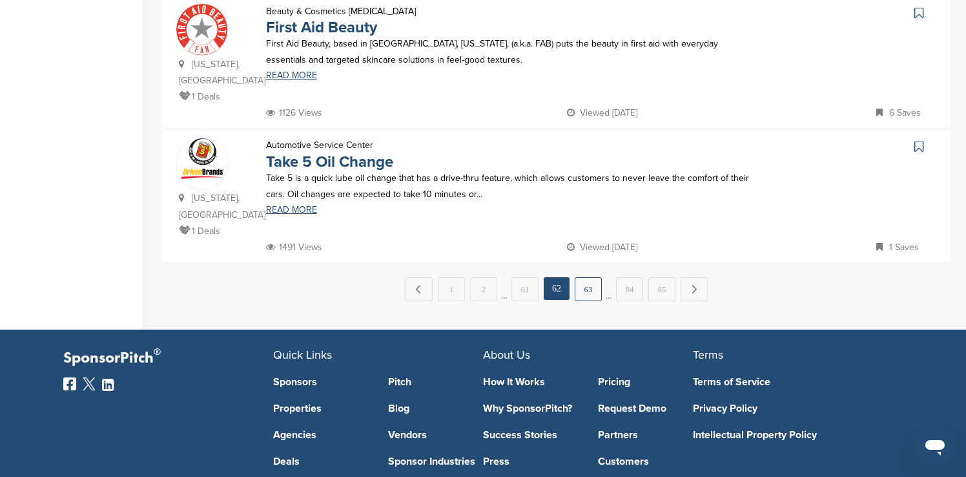
click at [313, 163] on link "63" at bounding box center [588, 289] width 27 height 24
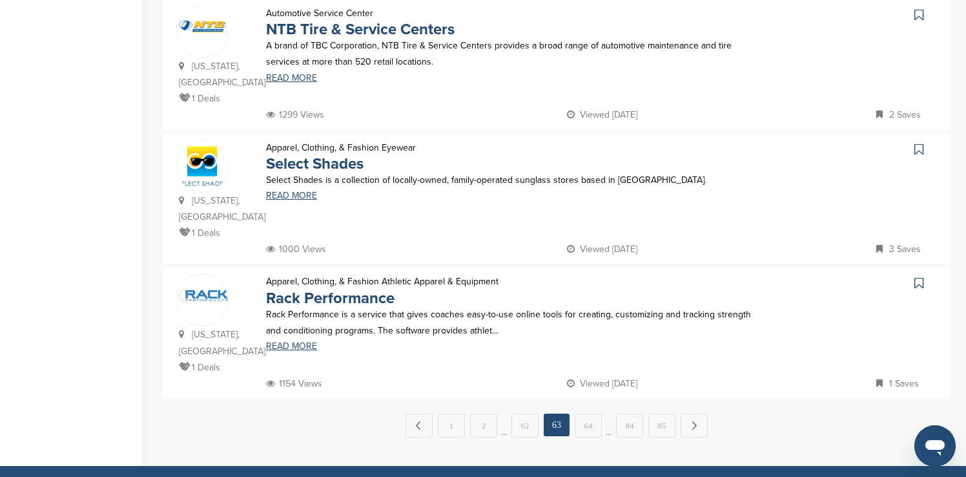
scroll to position [1240, 0]
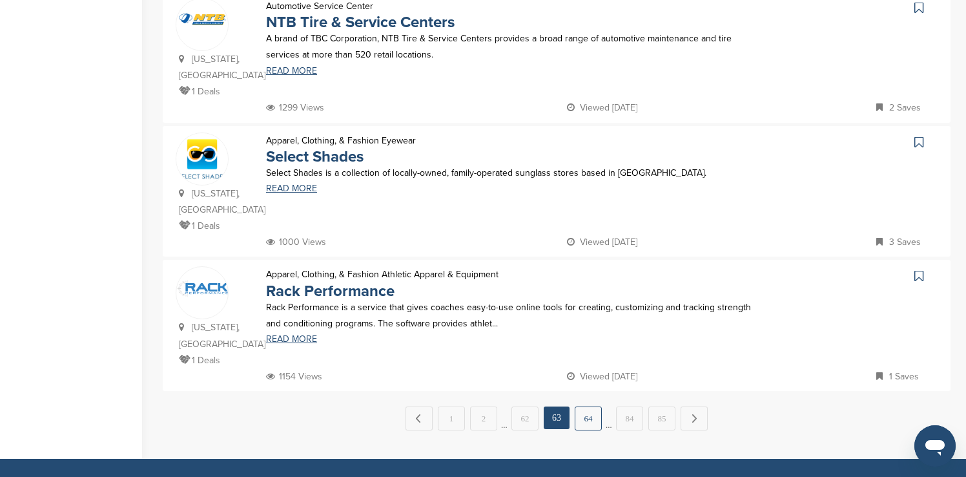
click at [313, 163] on link "64" at bounding box center [588, 418] width 27 height 24
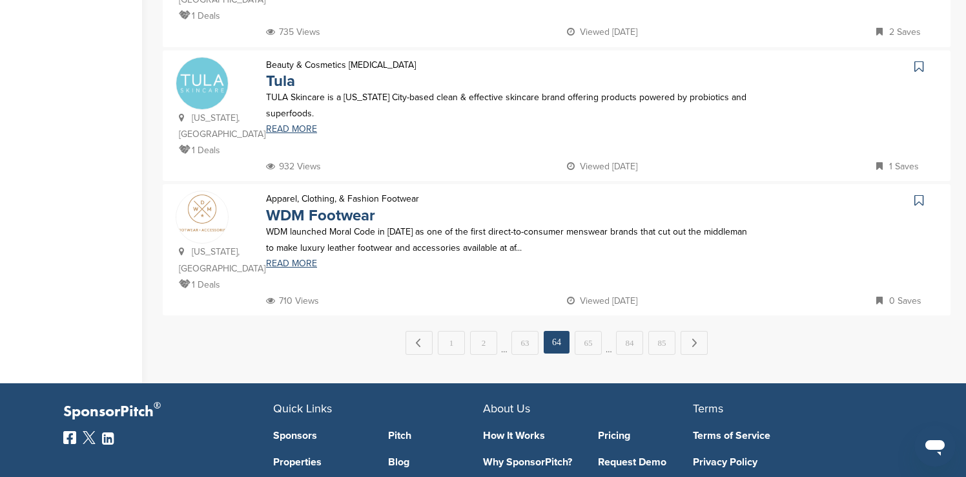
scroll to position [1317, 0]
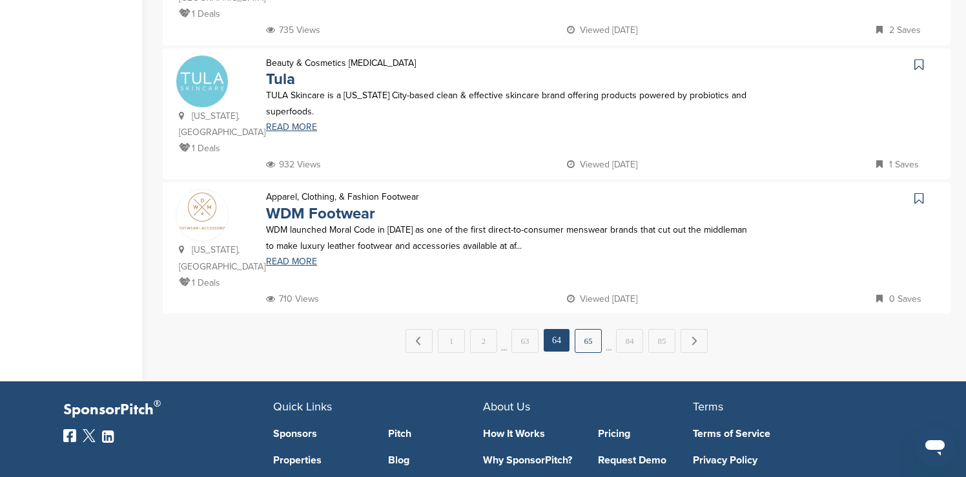
click at [313, 163] on link "65" at bounding box center [588, 341] width 27 height 24
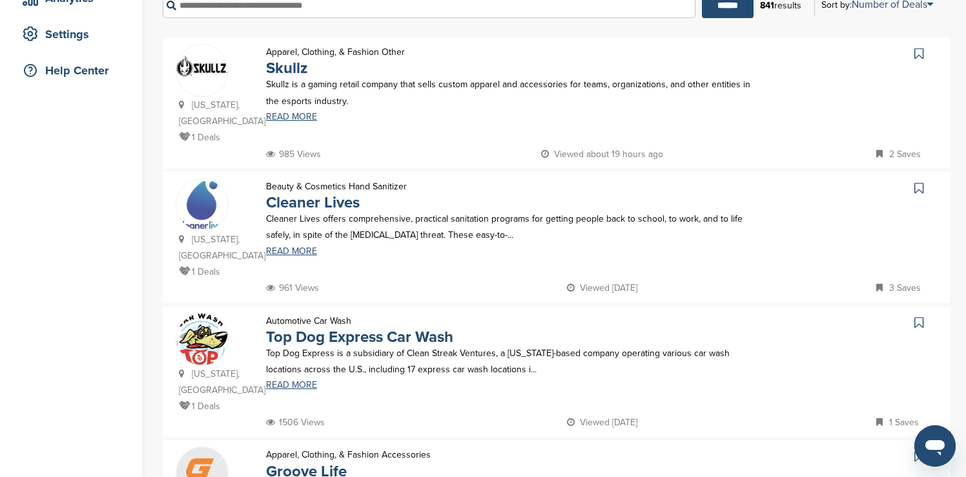
scroll to position [284, 0]
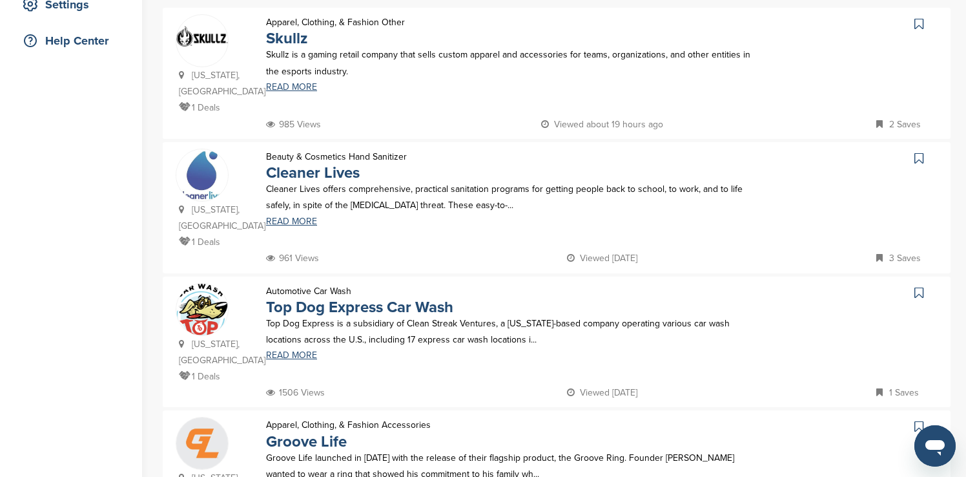
click at [313, 26] on icon at bounding box center [918, 23] width 9 height 13
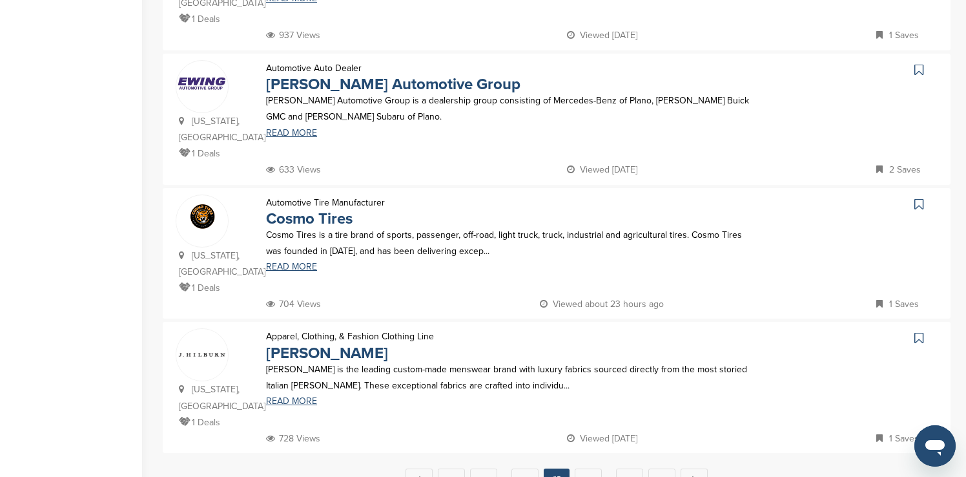
scroll to position [1188, 0]
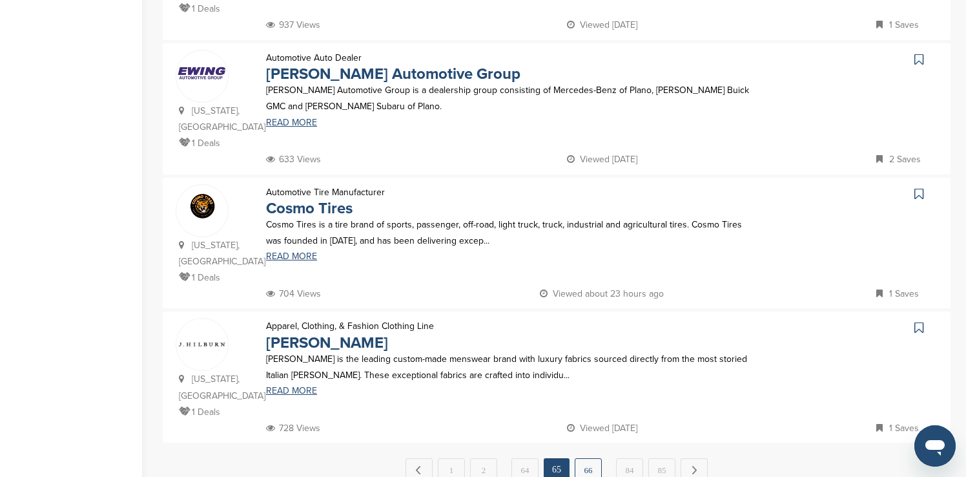
click at [313, 163] on link "66" at bounding box center [588, 470] width 27 height 24
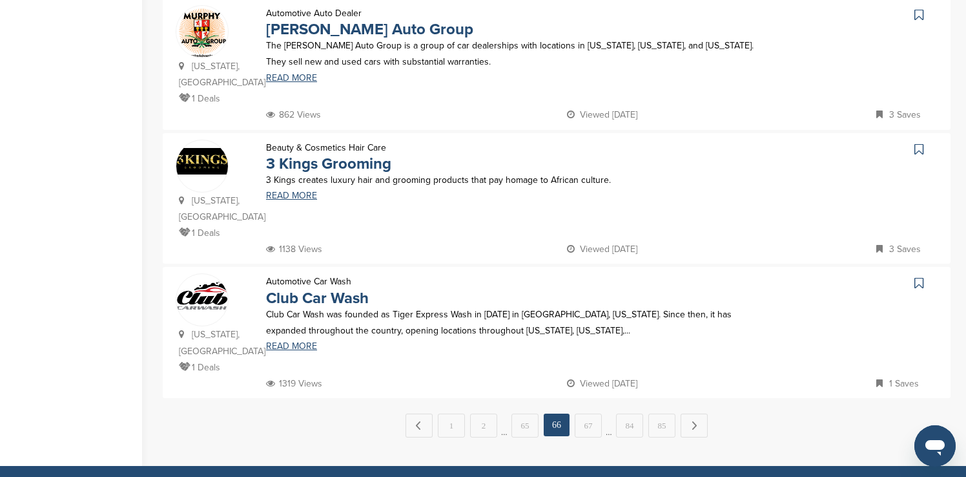
scroll to position [1240, 0]
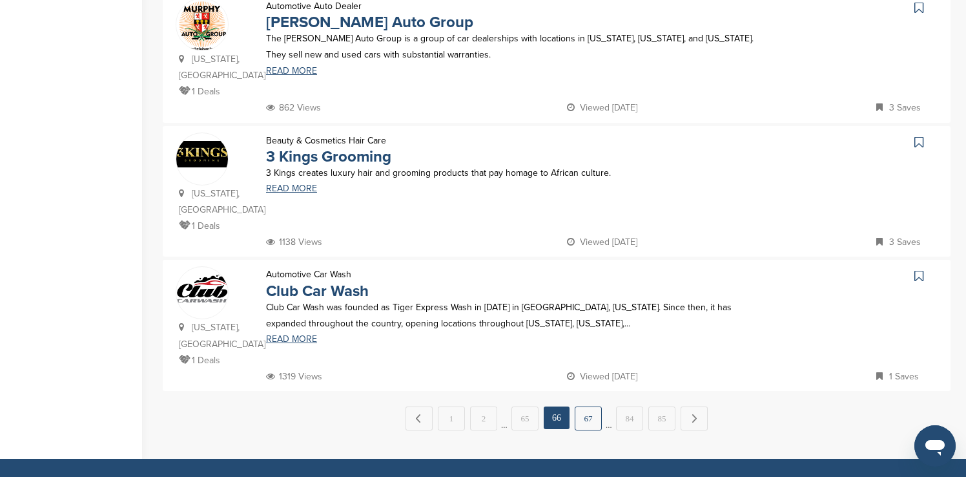
click at [313, 163] on link "67" at bounding box center [588, 418] width 27 height 24
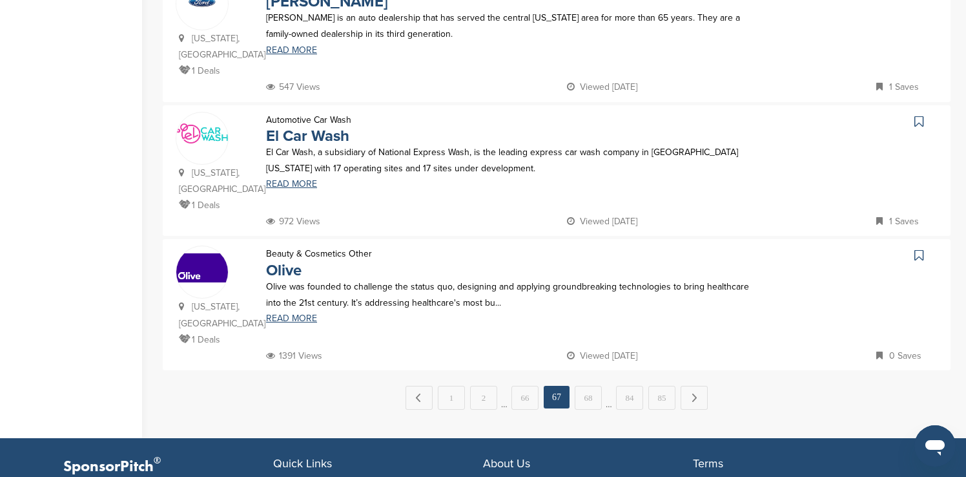
scroll to position [1266, 0]
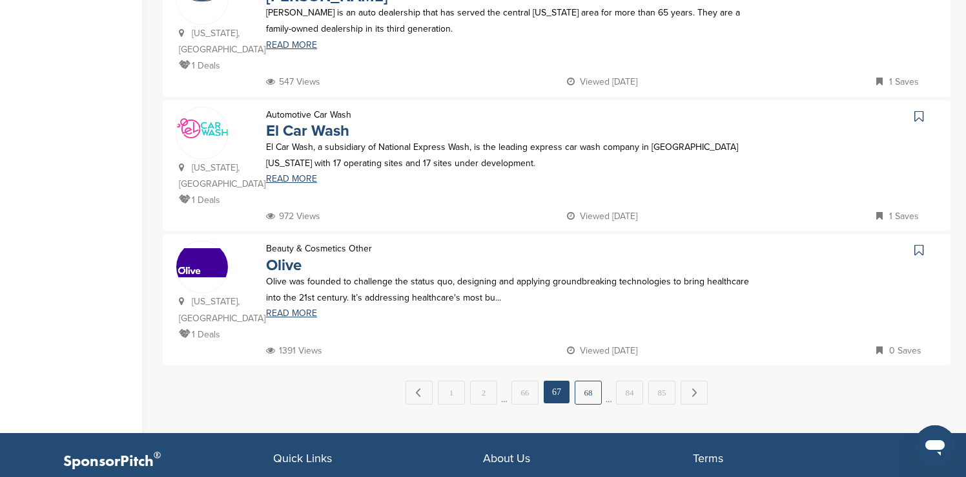
click at [313, 163] on link "68" at bounding box center [588, 392] width 27 height 24
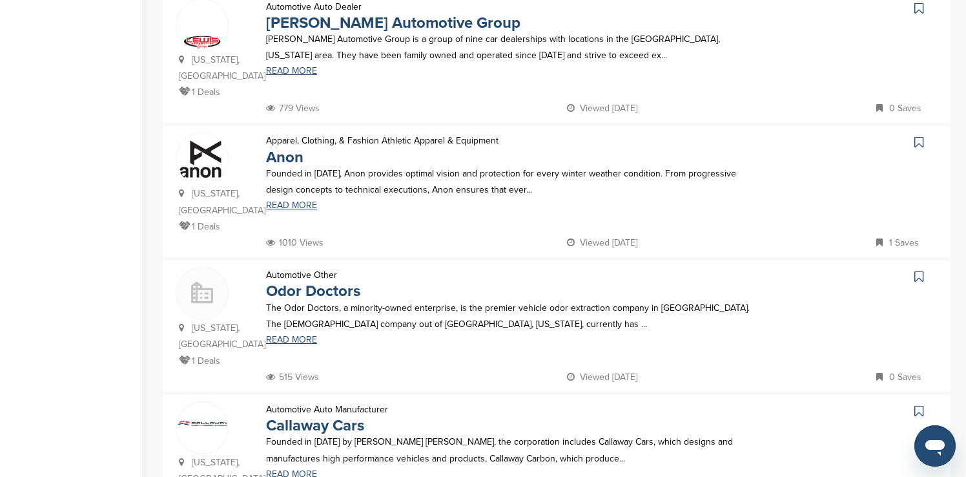
scroll to position [542, 0]
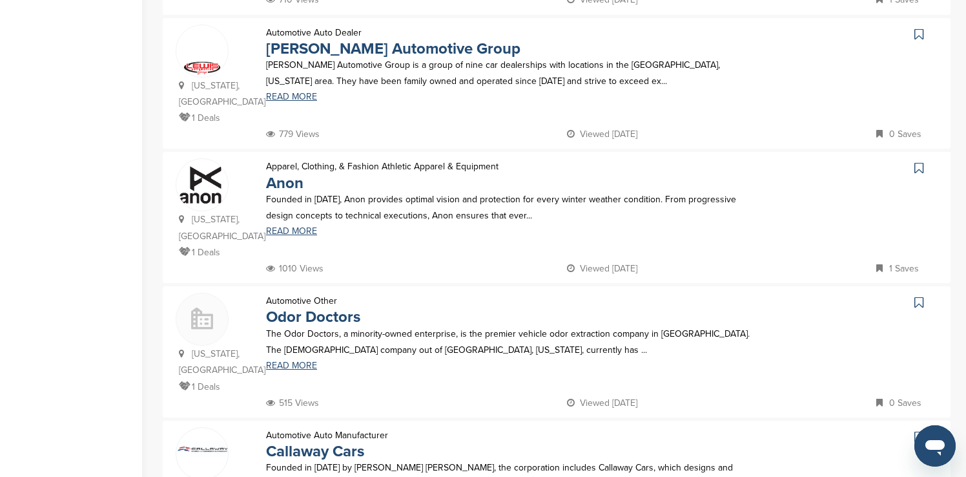
click at [313, 28] on icon at bounding box center [918, 34] width 9 height 13
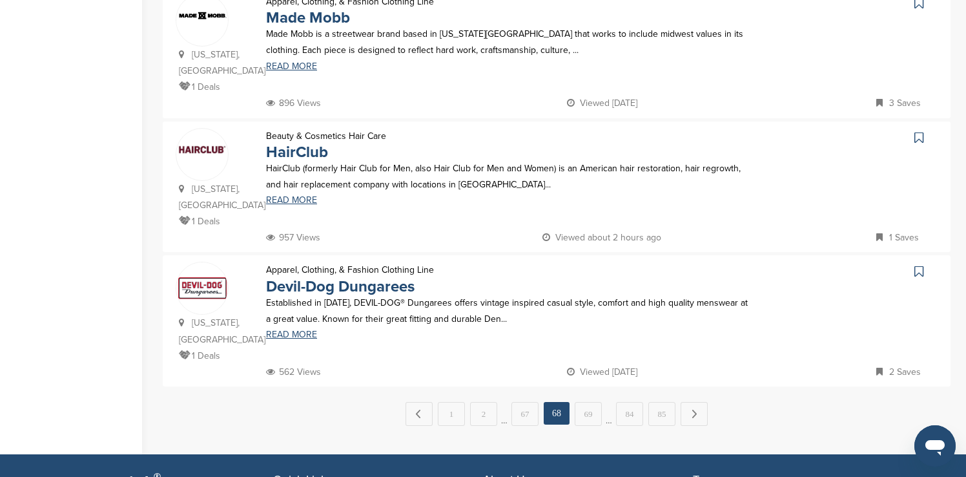
scroll to position [1266, 0]
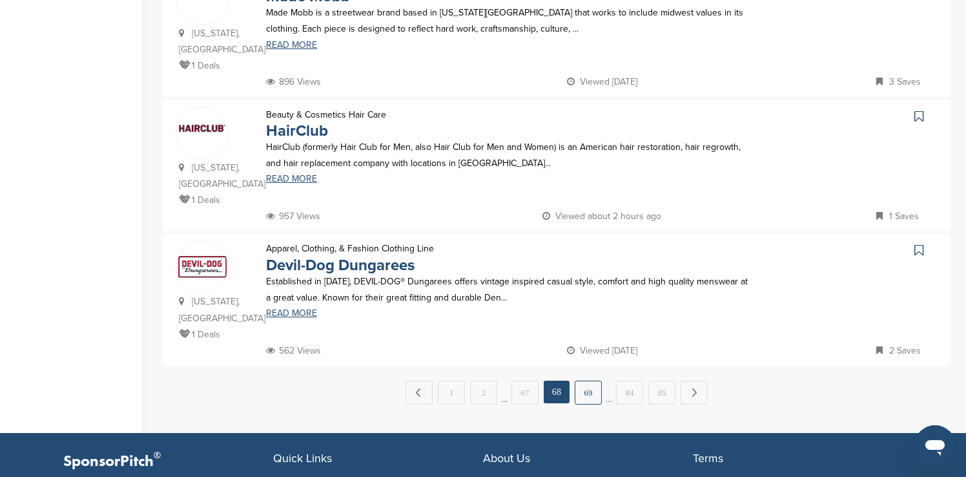
click at [313, 163] on link "69" at bounding box center [588, 392] width 27 height 24
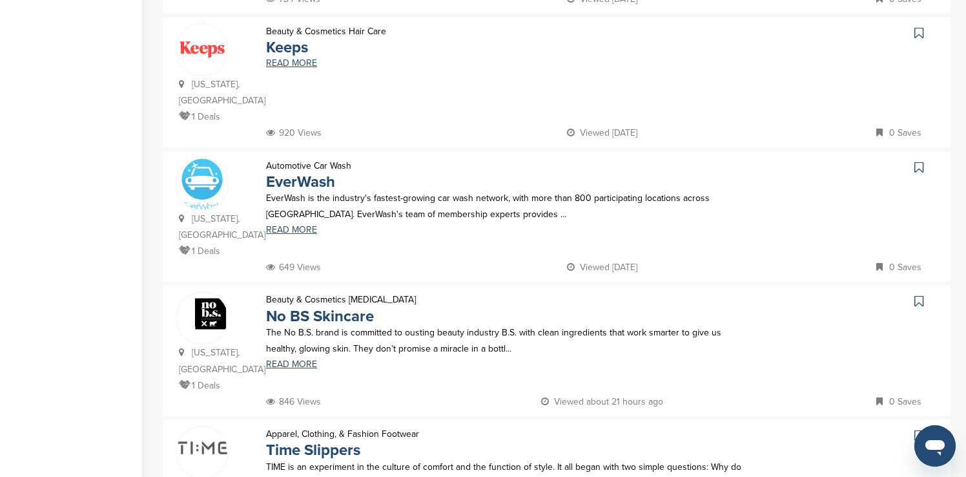
scroll to position [413, 0]
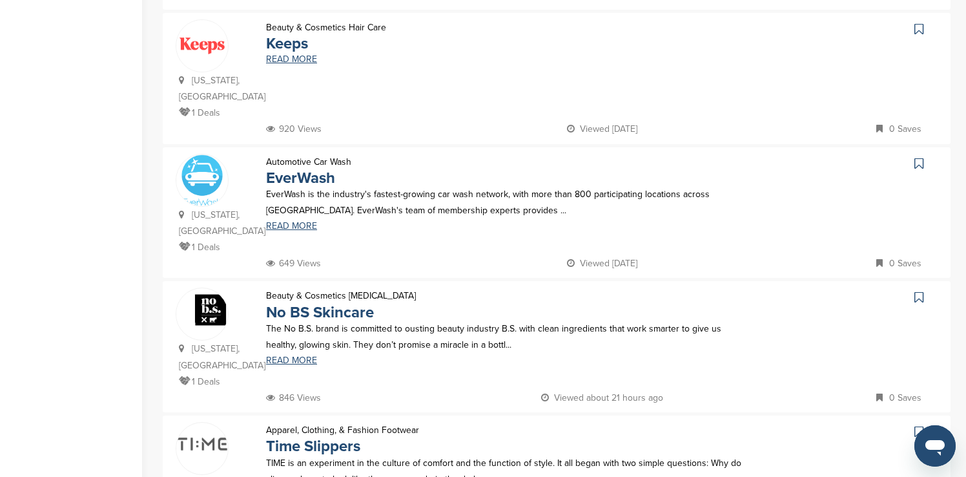
click at [313, 26] on icon at bounding box center [918, 29] width 9 height 13
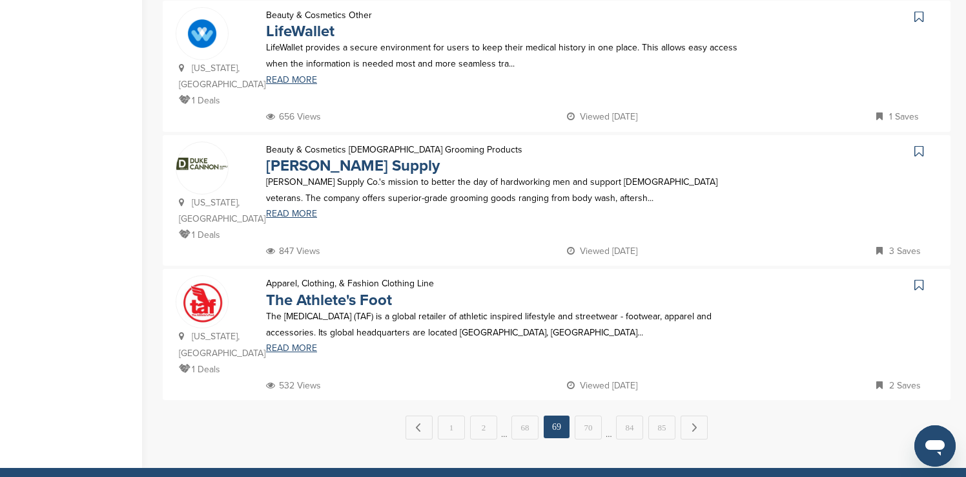
scroll to position [1240, 0]
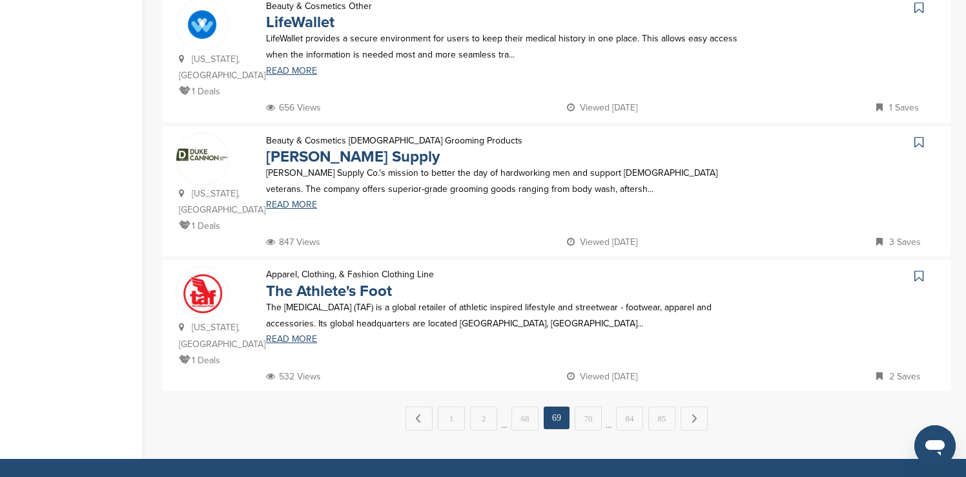
click at [313, 136] on icon at bounding box center [918, 142] width 9 height 13
click at [313, 163] on link "70" at bounding box center [588, 418] width 27 height 24
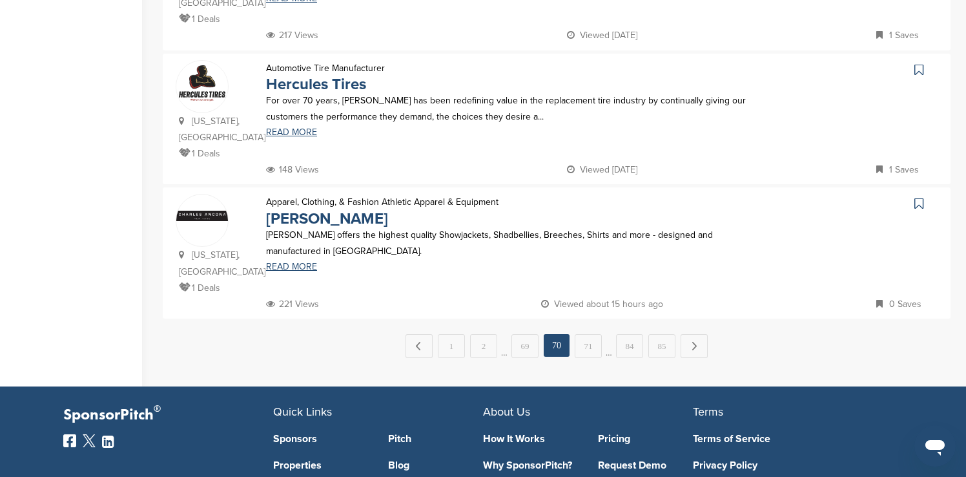
scroll to position [1317, 0]
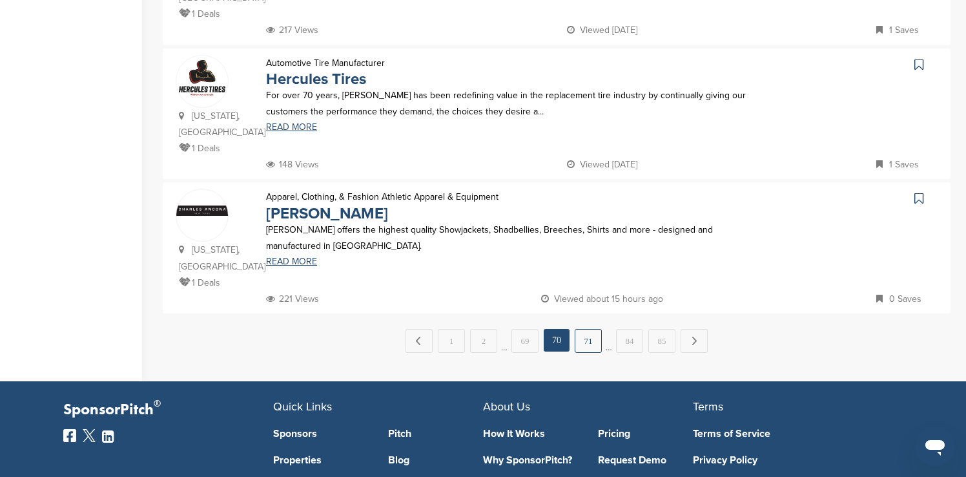
click at [313, 163] on link "71" at bounding box center [588, 341] width 27 height 24
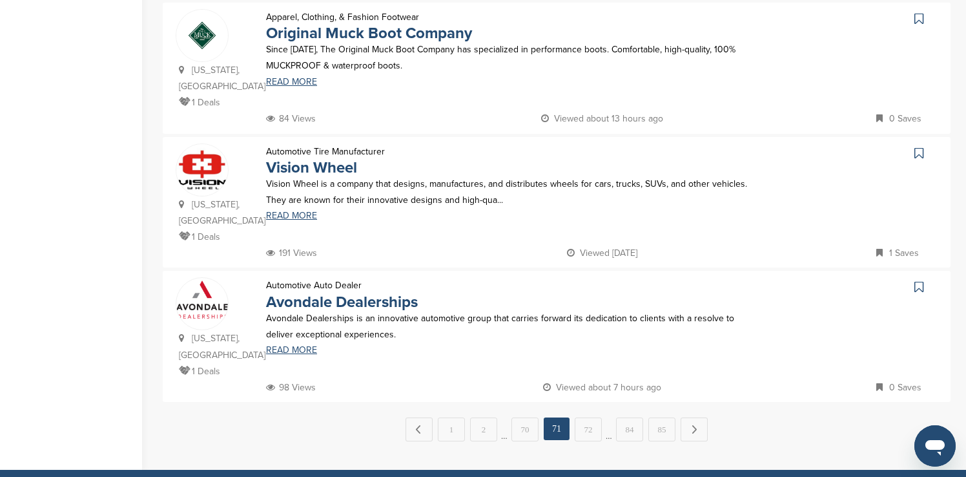
scroll to position [1266, 0]
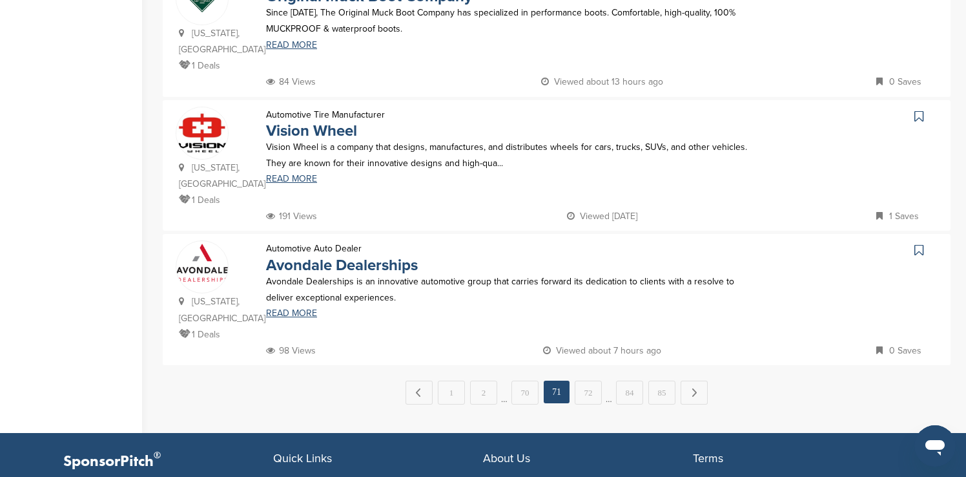
click at [313, 163] on link "72" at bounding box center [588, 392] width 27 height 24
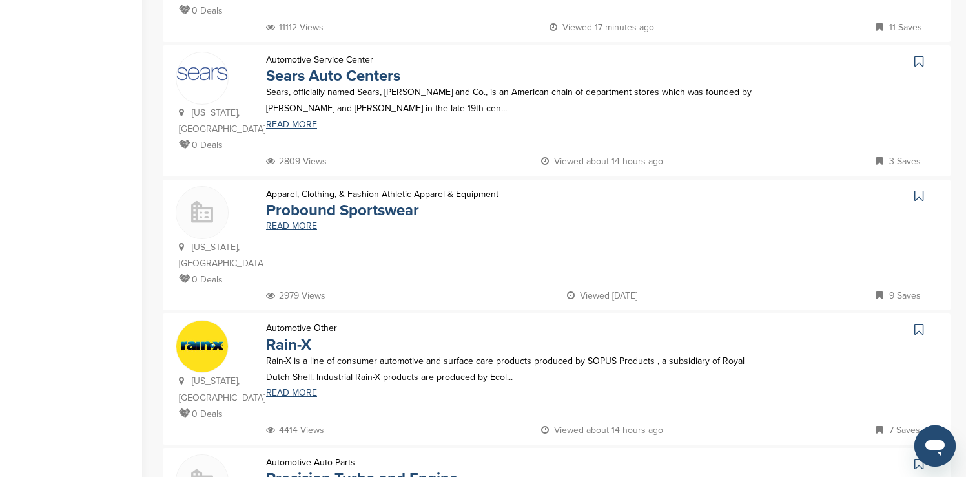
scroll to position [387, 0]
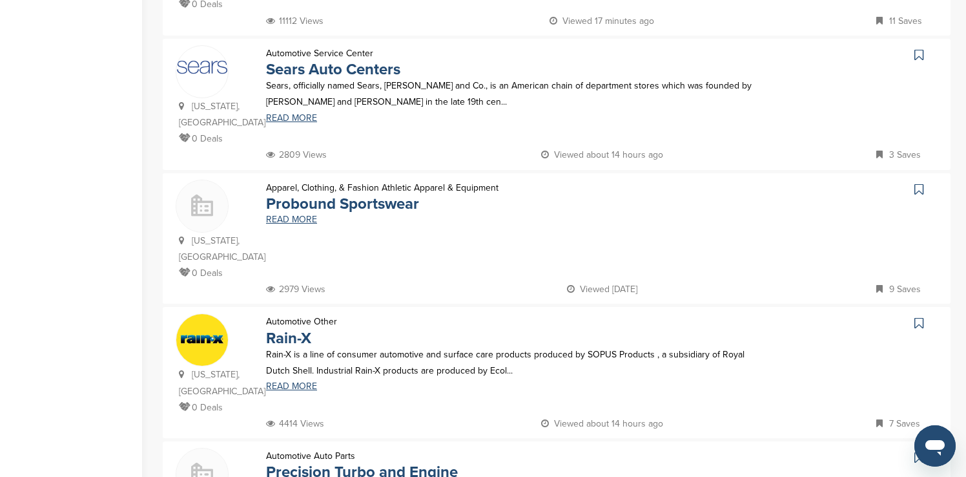
click at [313, 48] on icon at bounding box center [918, 54] width 9 height 13
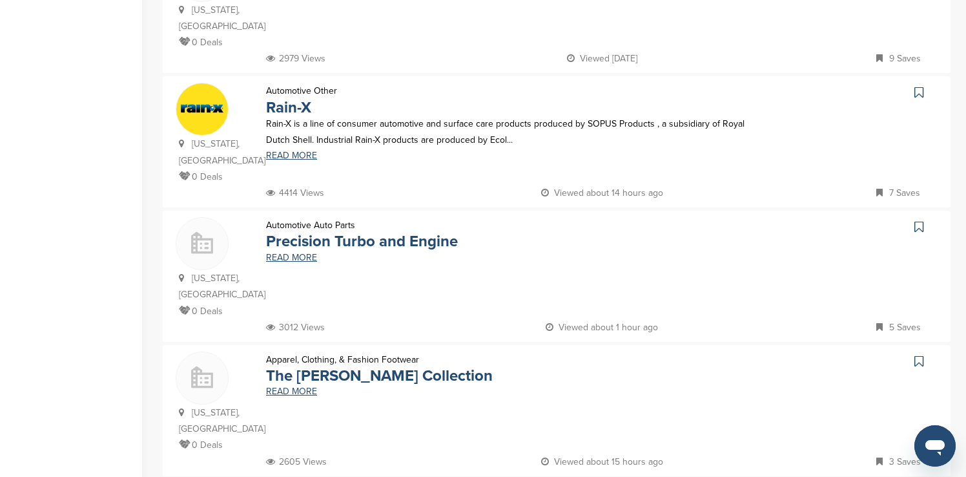
scroll to position [620, 0]
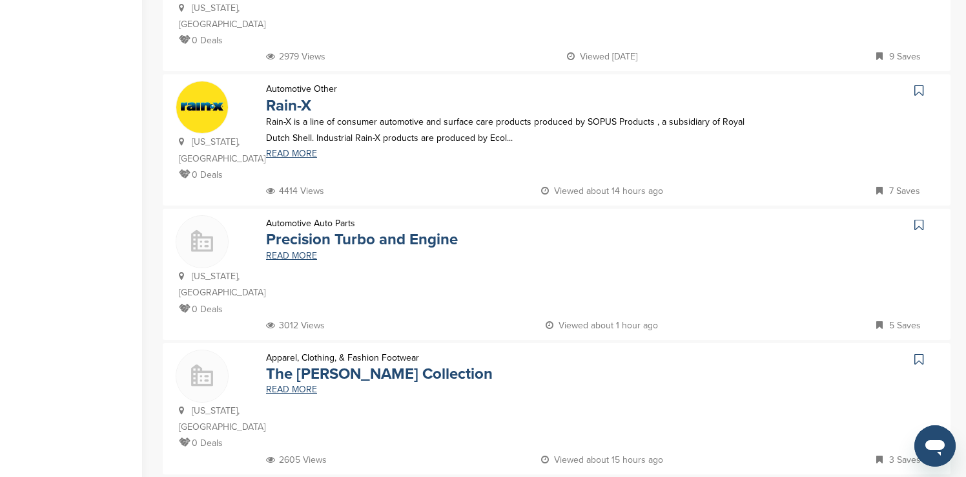
click at [313, 84] on icon at bounding box center [918, 90] width 9 height 13
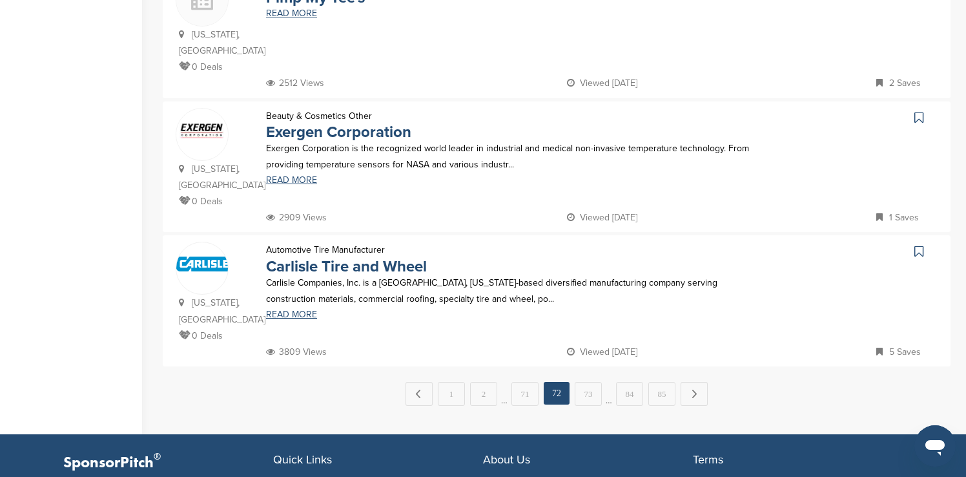
scroll to position [1292, 0]
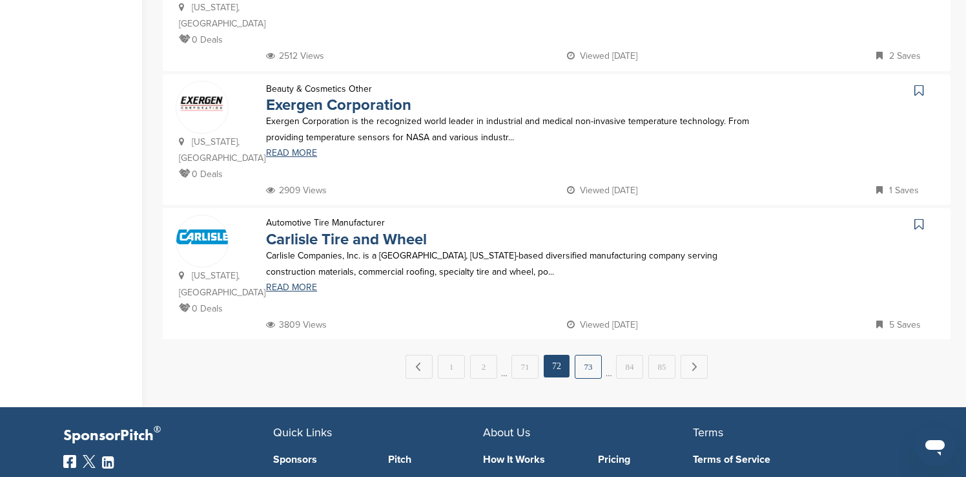
click at [313, 163] on link "73" at bounding box center [588, 367] width 27 height 24
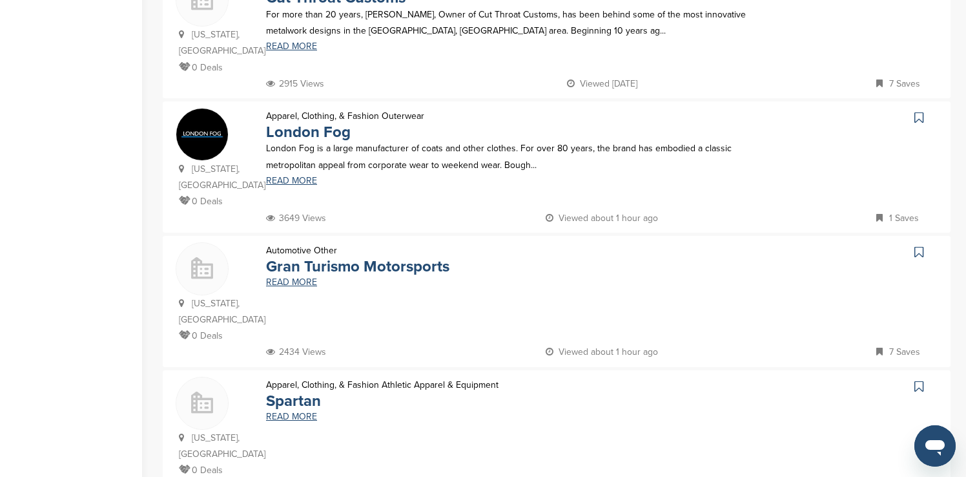
scroll to position [878, 0]
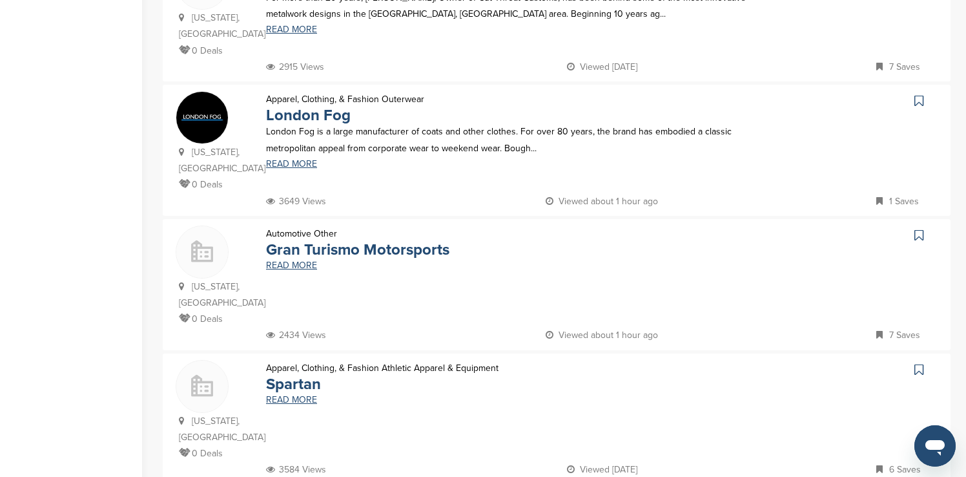
click at [313, 94] on icon at bounding box center [918, 100] width 9 height 13
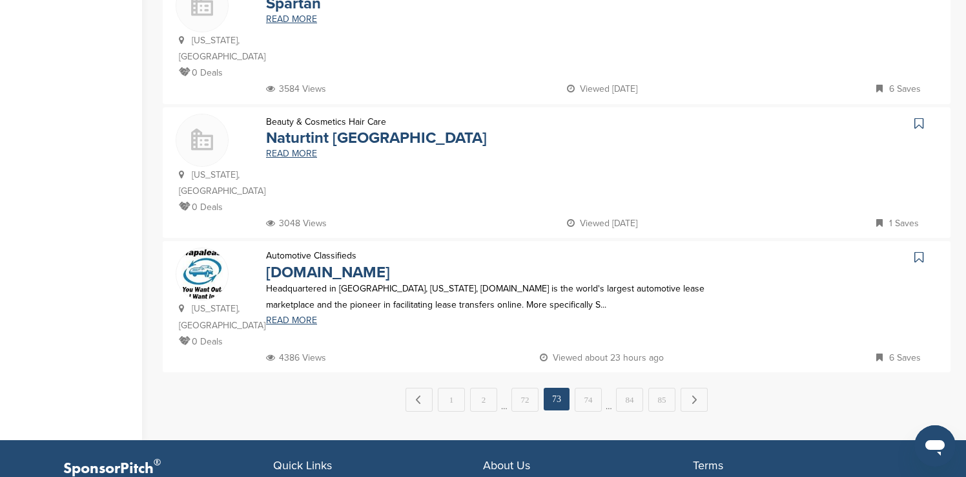
scroll to position [1266, 0]
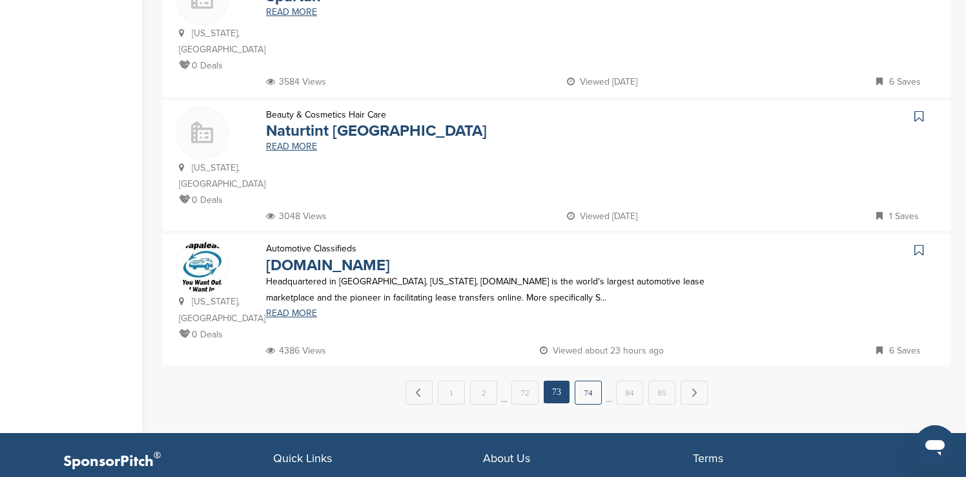
click at [313, 163] on link "74" at bounding box center [588, 392] width 27 height 24
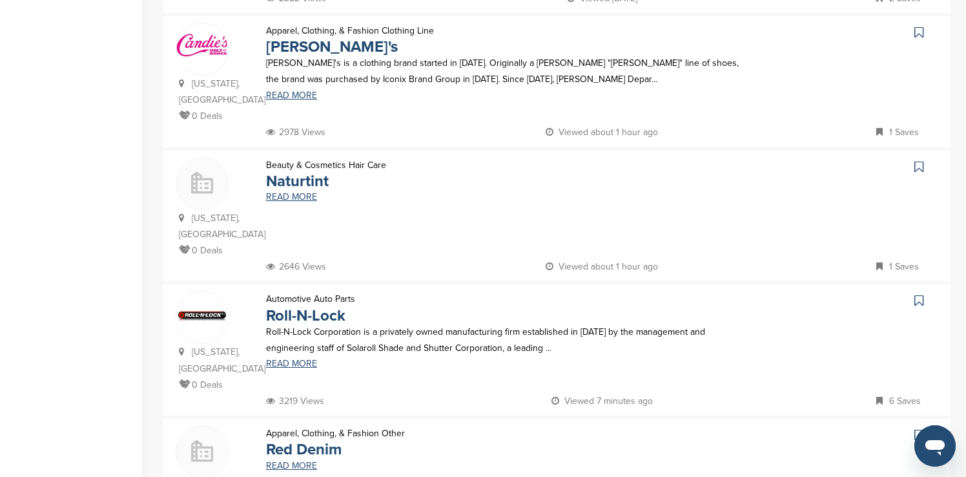
scroll to position [413, 0]
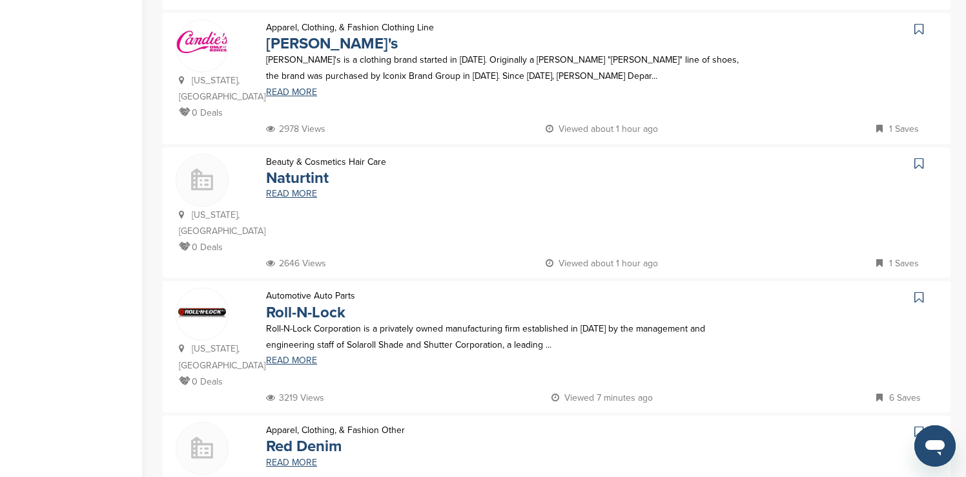
click at [313, 23] on icon at bounding box center [918, 29] width 9 height 13
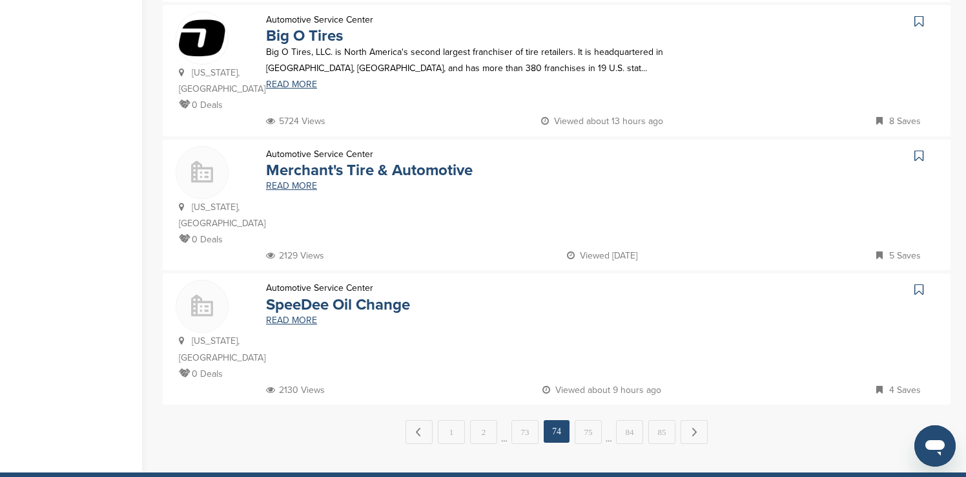
scroll to position [1240, 0]
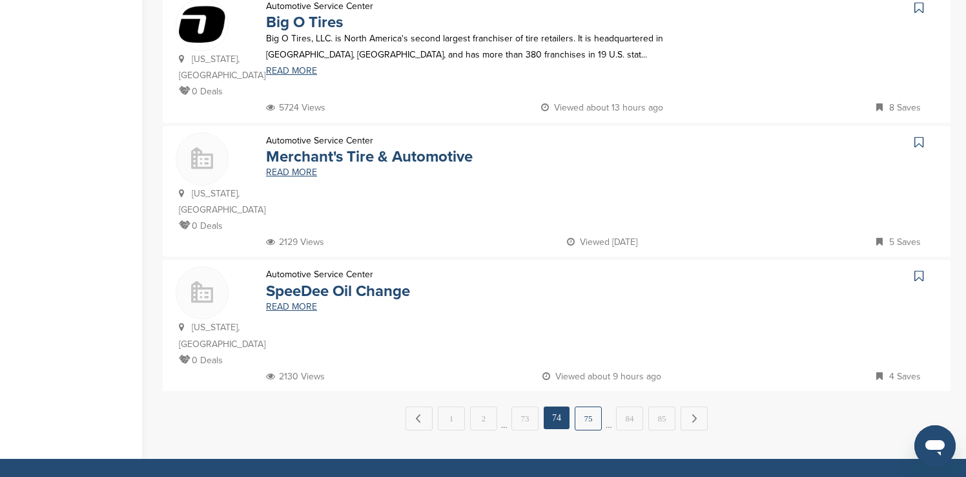
click at [313, 163] on link "75" at bounding box center [588, 418] width 27 height 24
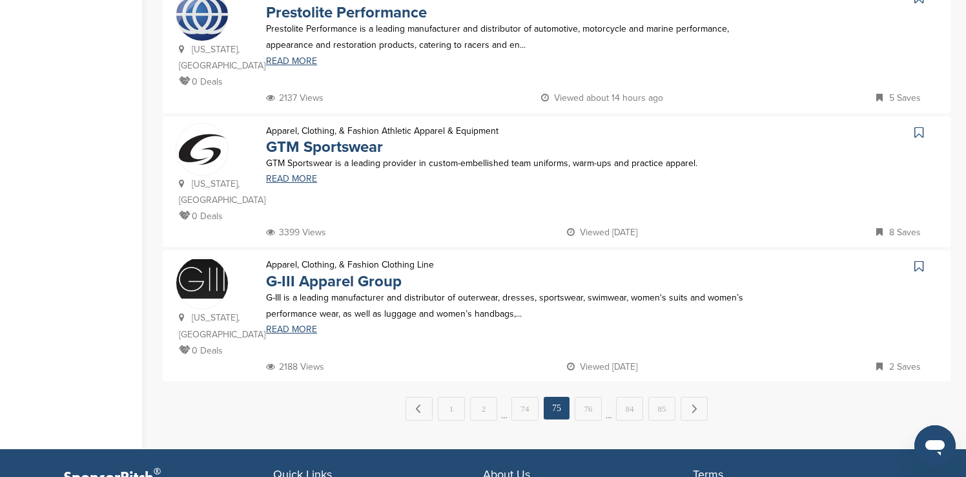
scroll to position [1292, 0]
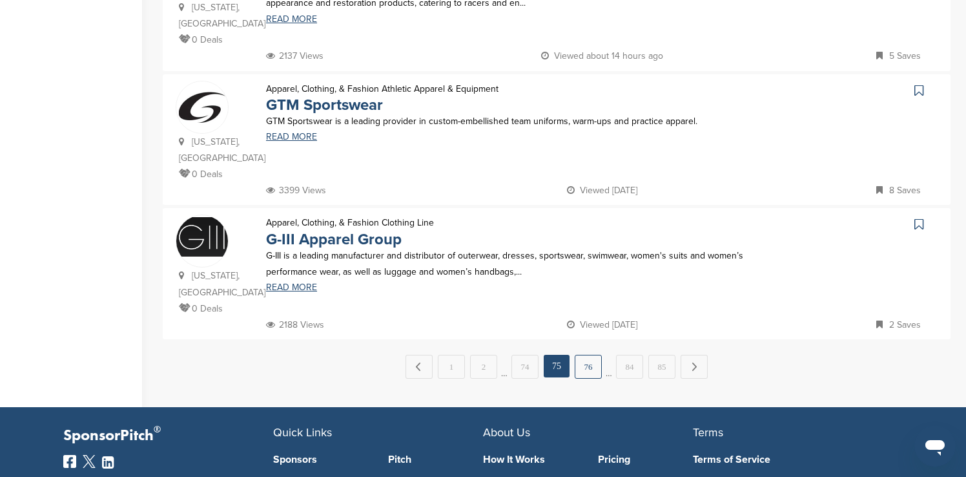
click at [313, 163] on link "76" at bounding box center [588, 367] width 27 height 24
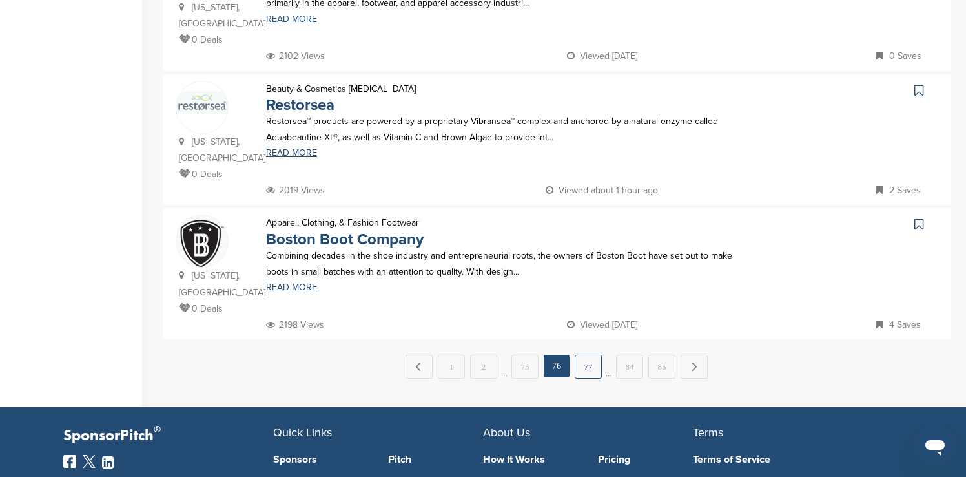
click at [313, 163] on link "77" at bounding box center [588, 367] width 27 height 24
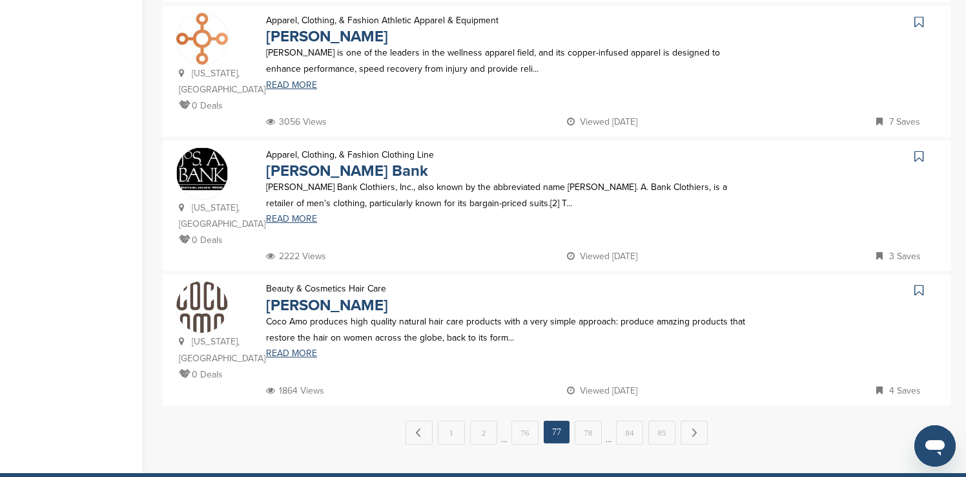
scroll to position [1240, 0]
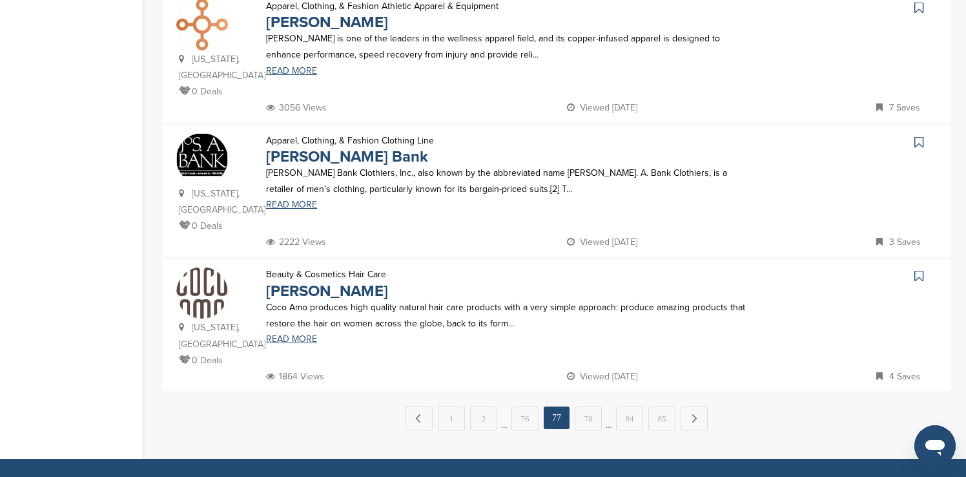
click at [313, 136] on icon at bounding box center [918, 142] width 9 height 13
click at [313, 163] on link "78" at bounding box center [588, 418] width 27 height 24
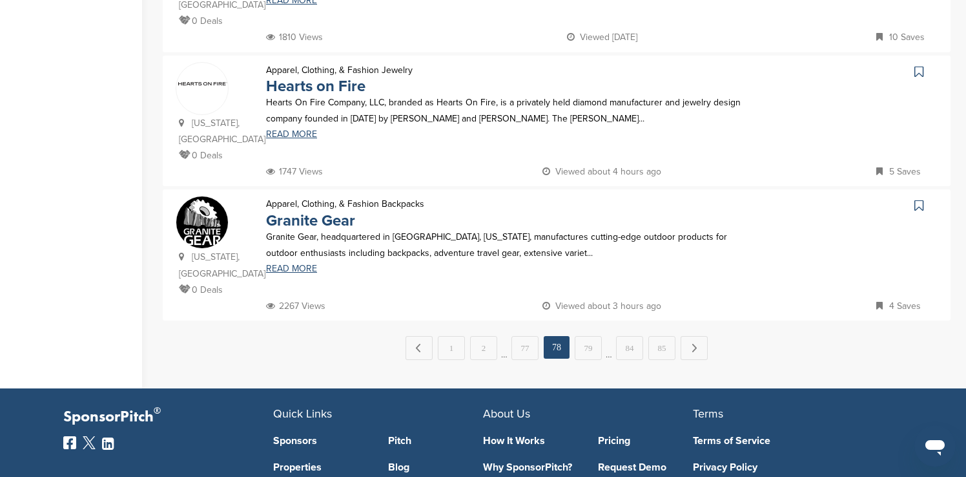
scroll to position [1317, 0]
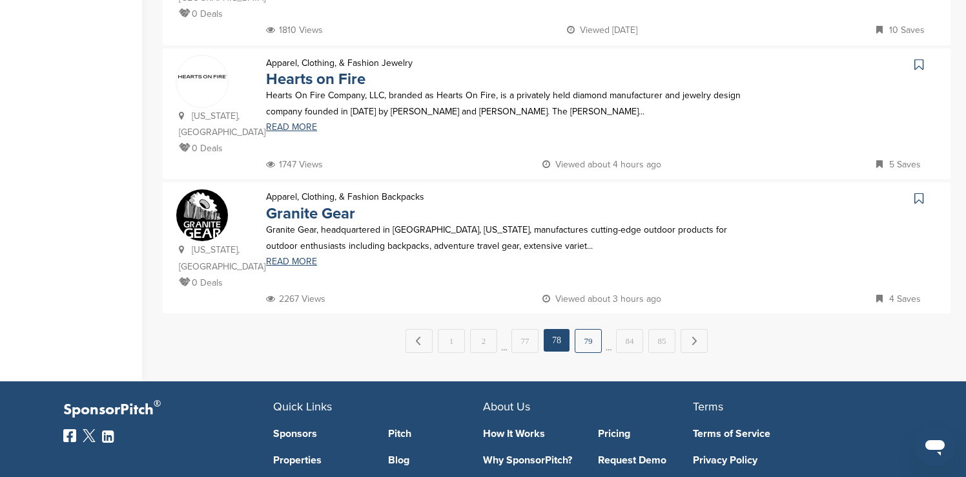
click at [313, 163] on link "79" at bounding box center [588, 341] width 27 height 24
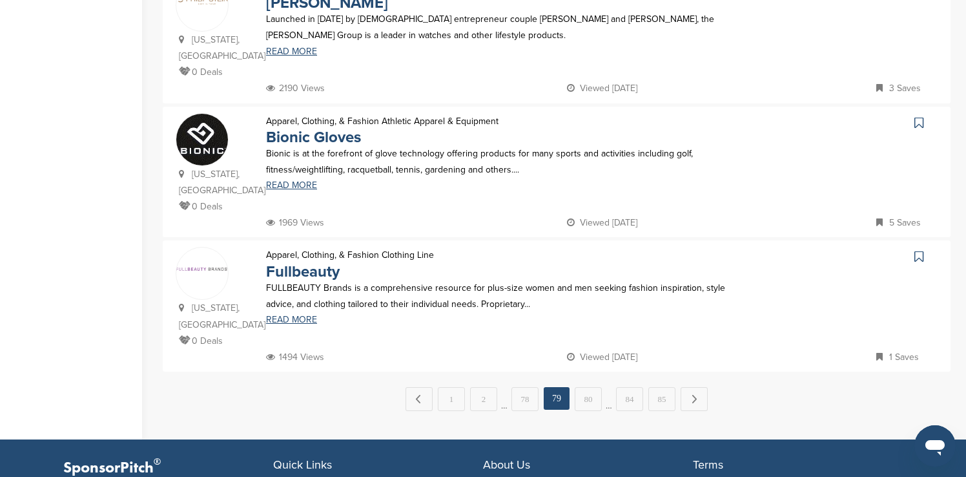
scroll to position [1266, 0]
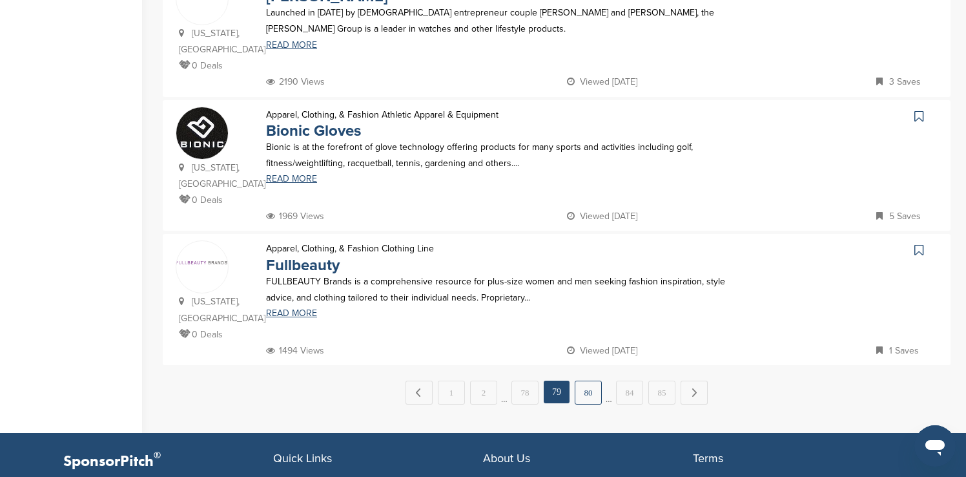
click at [313, 163] on link "80" at bounding box center [588, 392] width 27 height 24
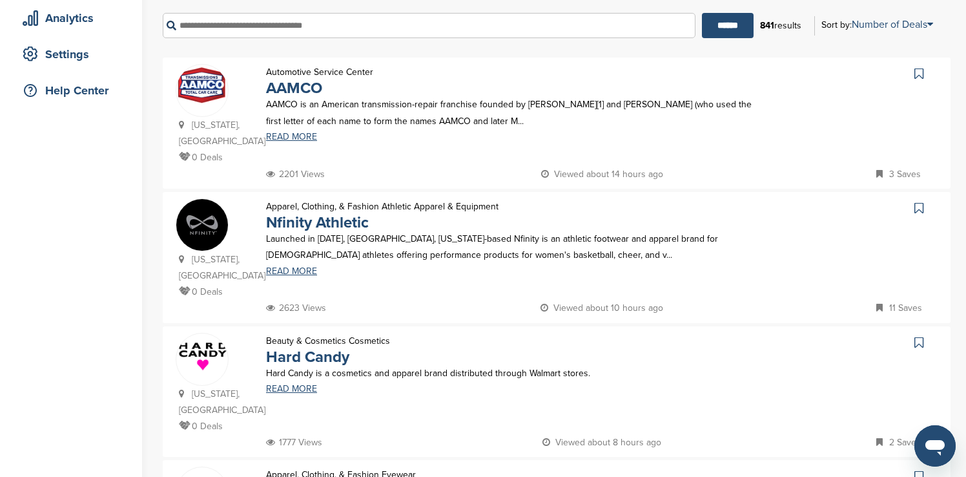
scroll to position [258, 0]
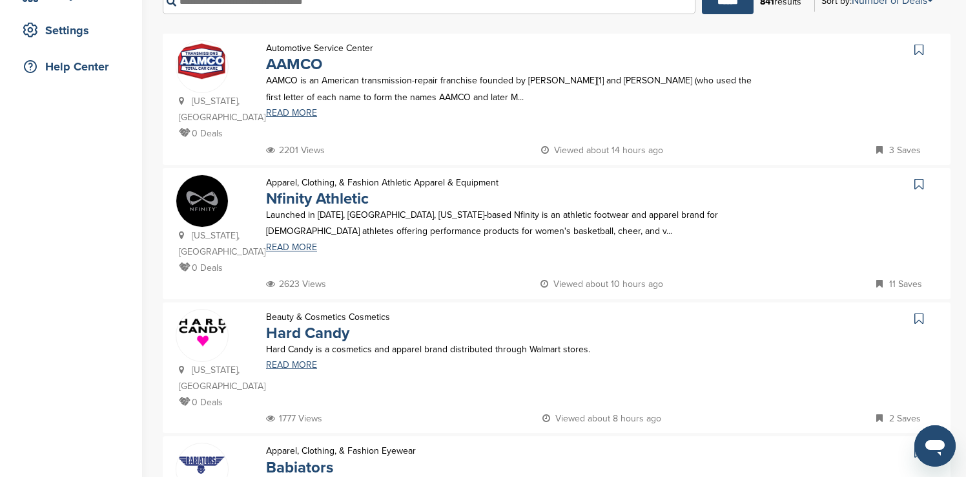
click at [313, 50] on icon at bounding box center [918, 49] width 9 height 13
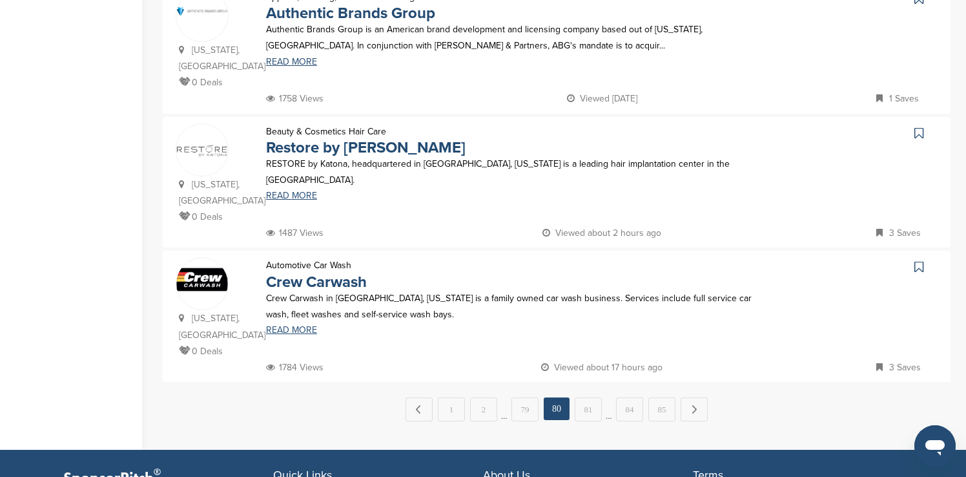
scroll to position [1266, 0]
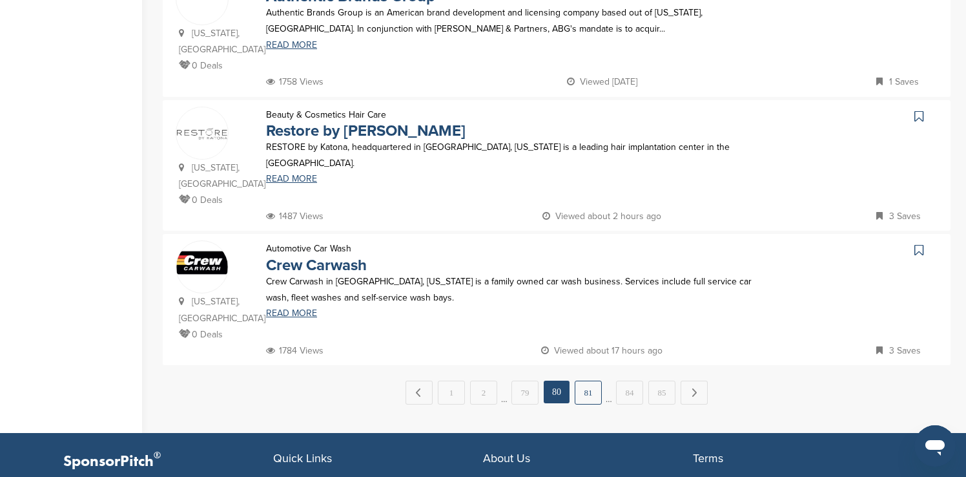
click at [313, 163] on link "81" at bounding box center [588, 392] width 27 height 24
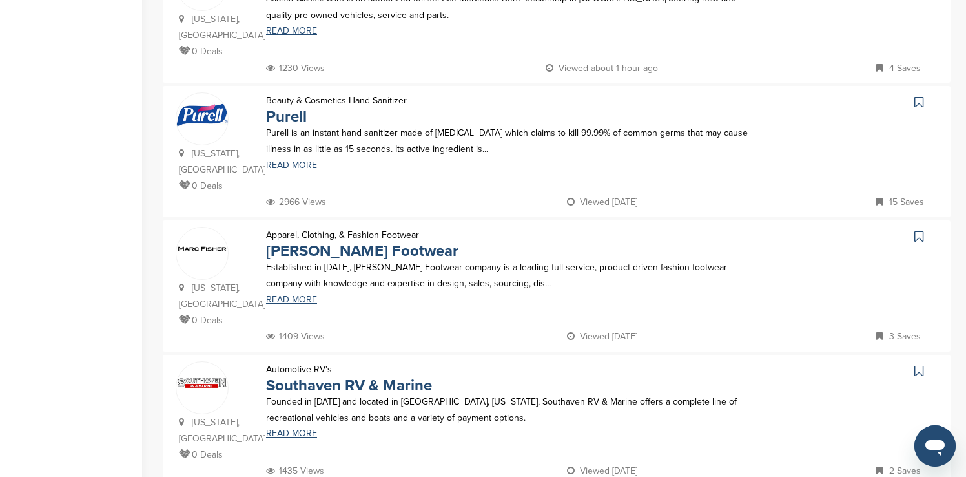
scroll to position [1033, 0]
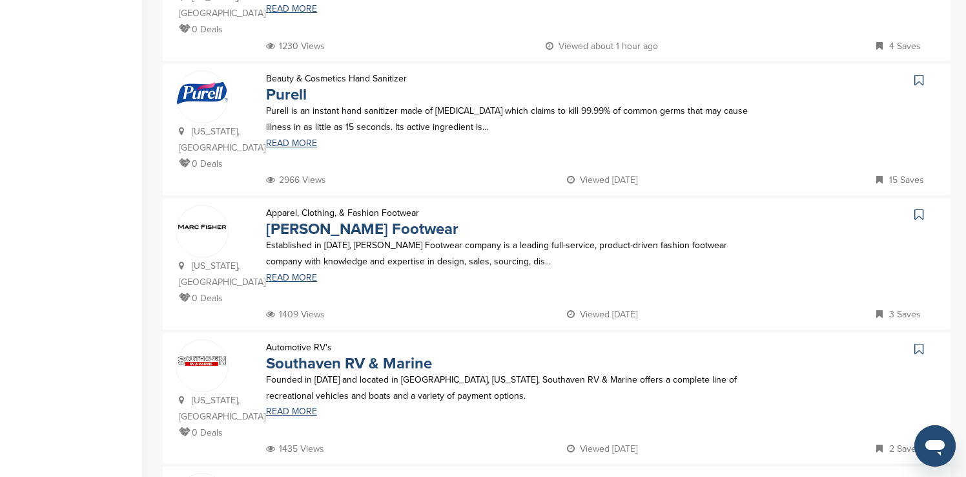
click at [313, 70] on link at bounding box center [920, 79] width 19 height 19
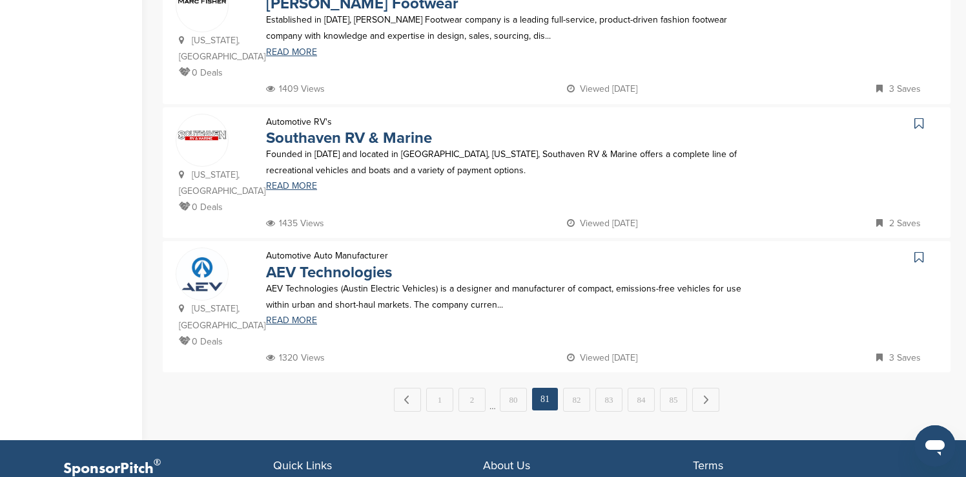
scroll to position [1292, 0]
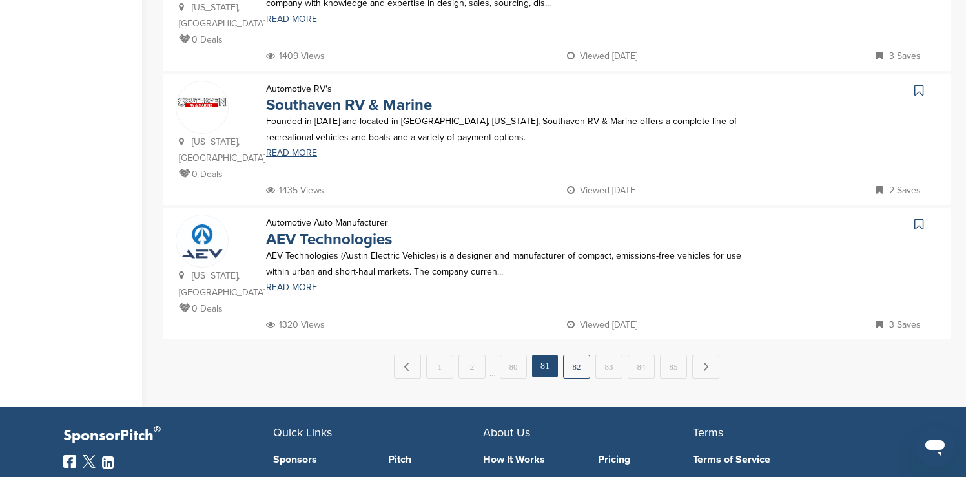
click at [313, 163] on link "82" at bounding box center [576, 367] width 27 height 24
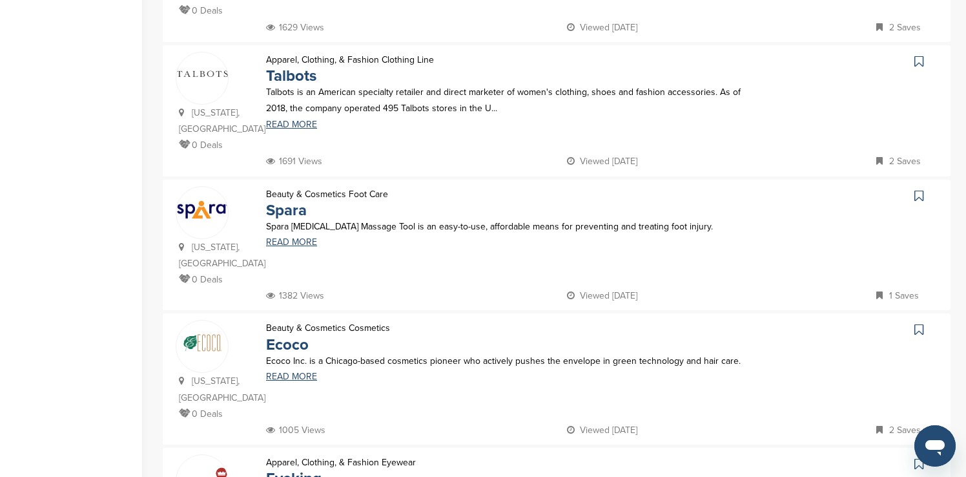
scroll to position [413, 0]
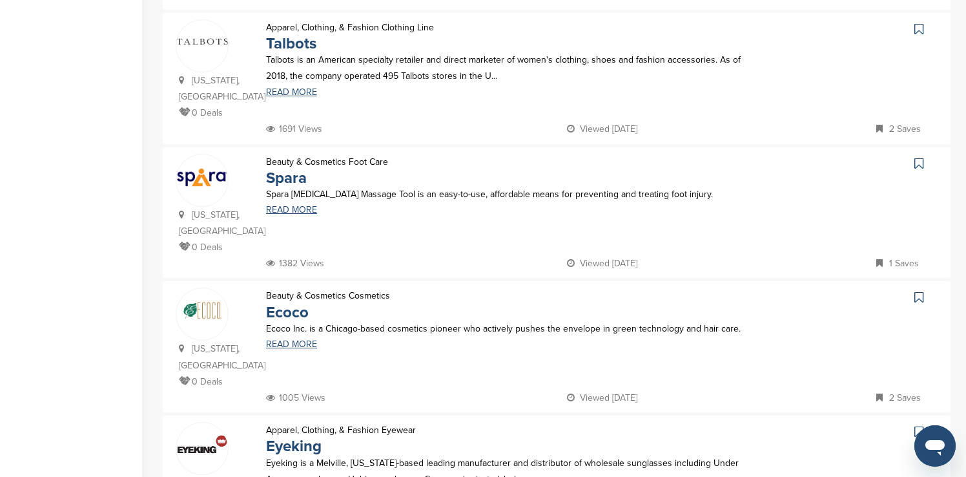
click at [313, 23] on icon at bounding box center [918, 29] width 9 height 13
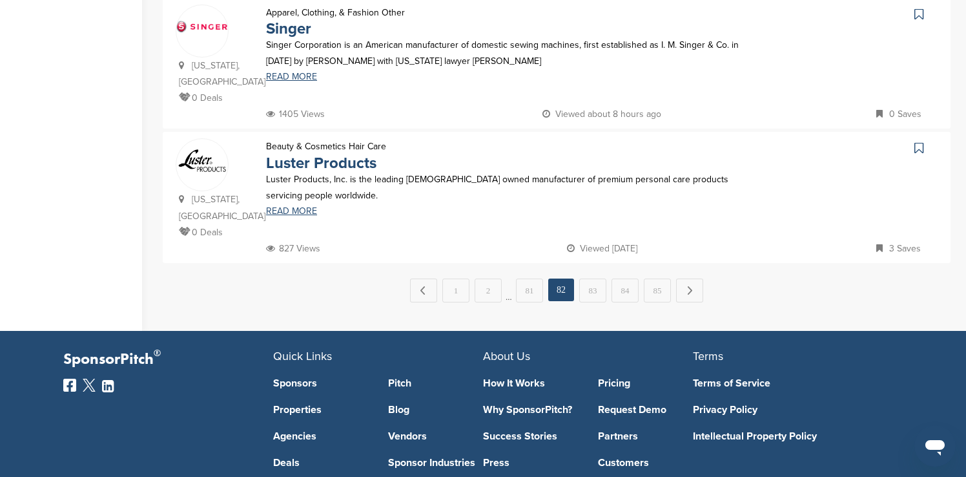
scroll to position [1369, 0]
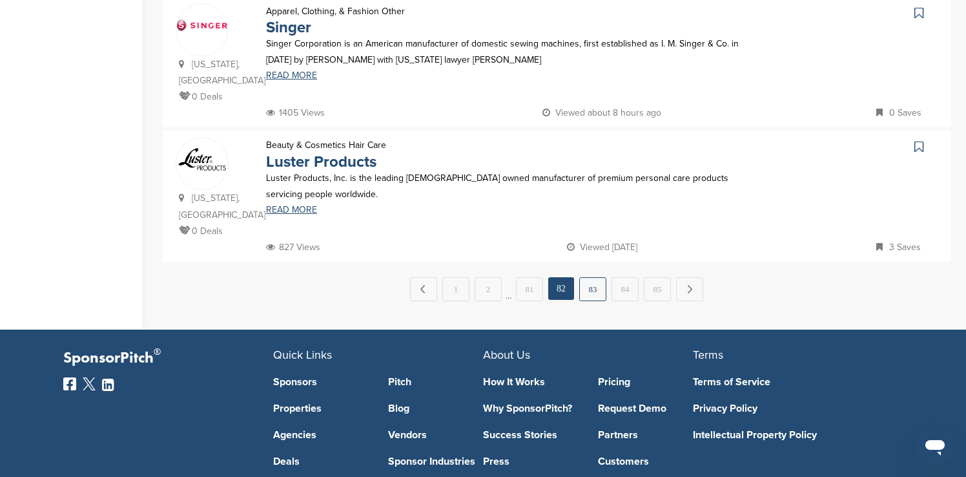
click at [313, 163] on link "83" at bounding box center [592, 289] width 27 height 24
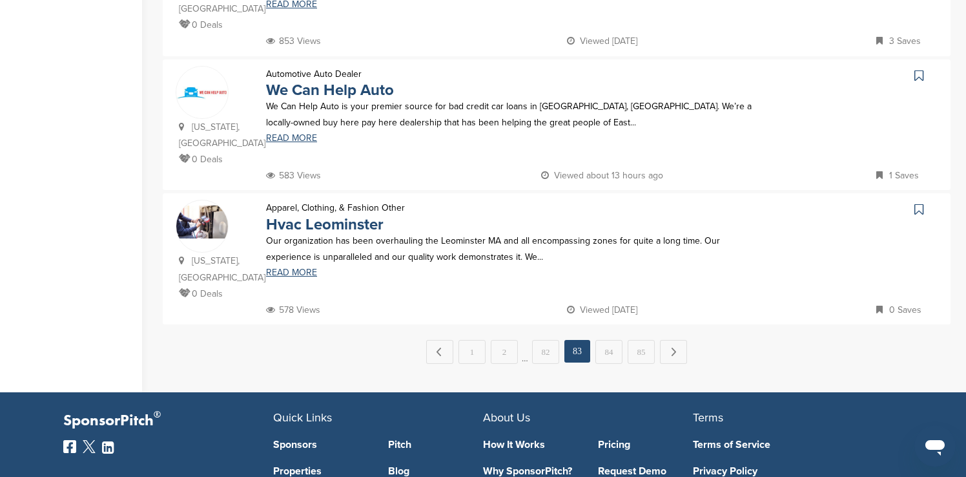
scroll to position [1317, 0]
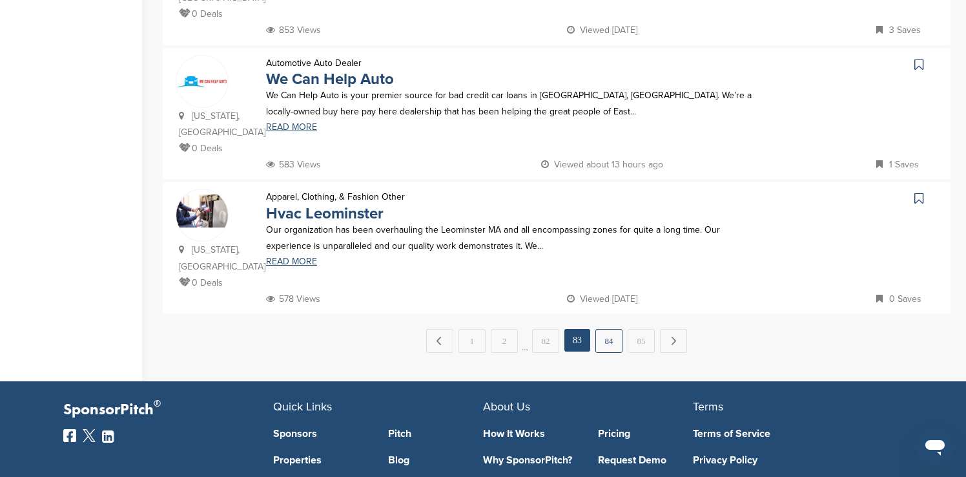
click at [313, 163] on link "84" at bounding box center [608, 341] width 27 height 24
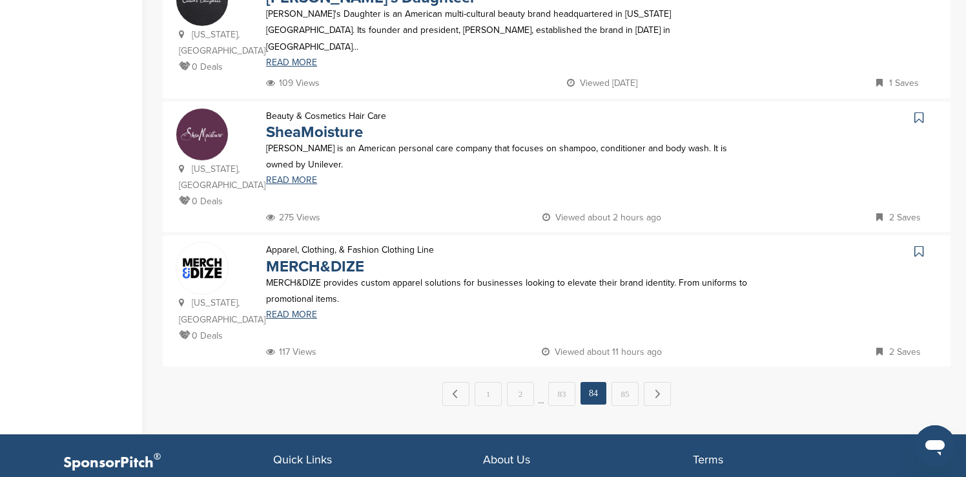
scroll to position [1266, 0]
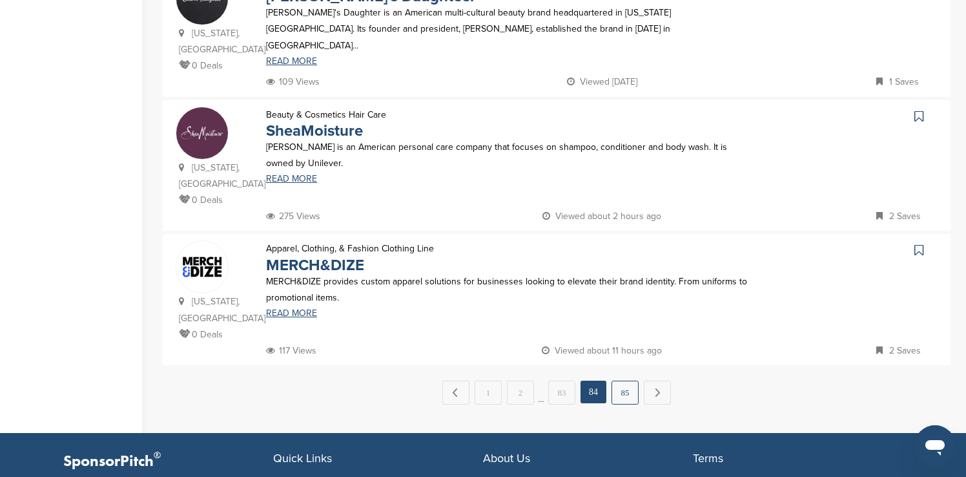
click at [313, 163] on link "85" at bounding box center [625, 392] width 27 height 24
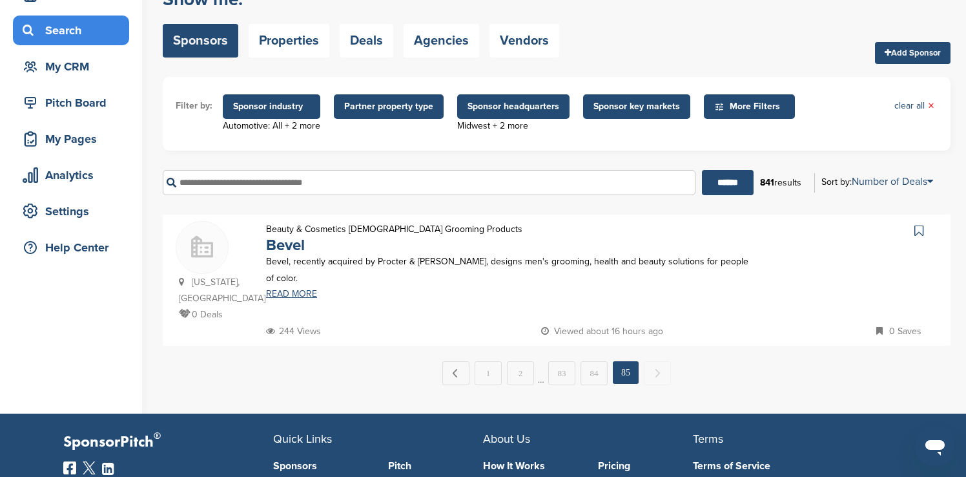
scroll to position [0, 0]
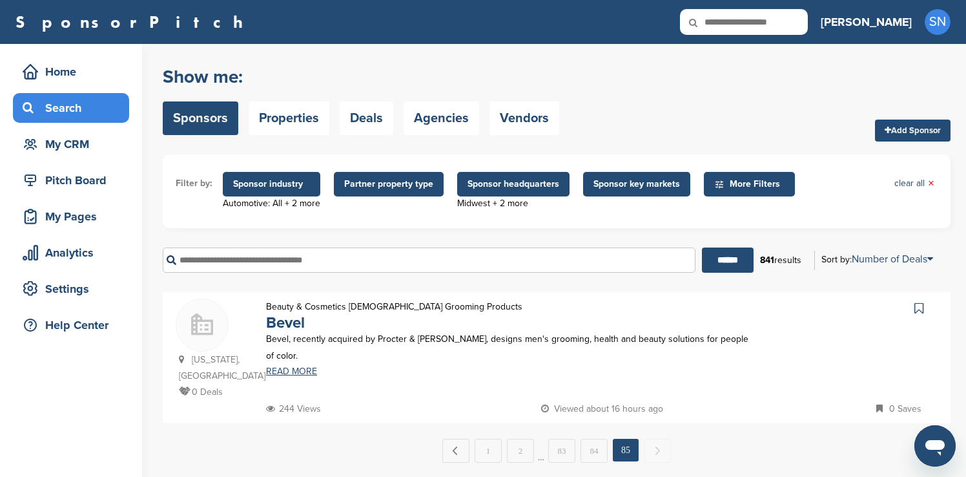
click at [107, 23] on link "SponsorPitch" at bounding box center [133, 22] width 236 height 17
